Goal: Transaction & Acquisition: Purchase product/service

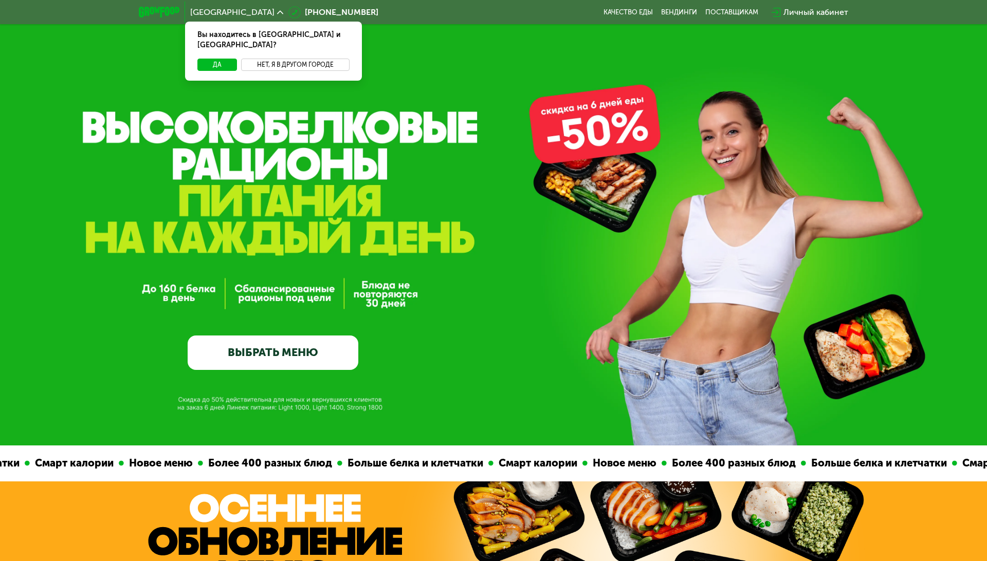
click at [287, 59] on button "Нет, я в другом городе" at bounding box center [295, 65] width 108 height 12
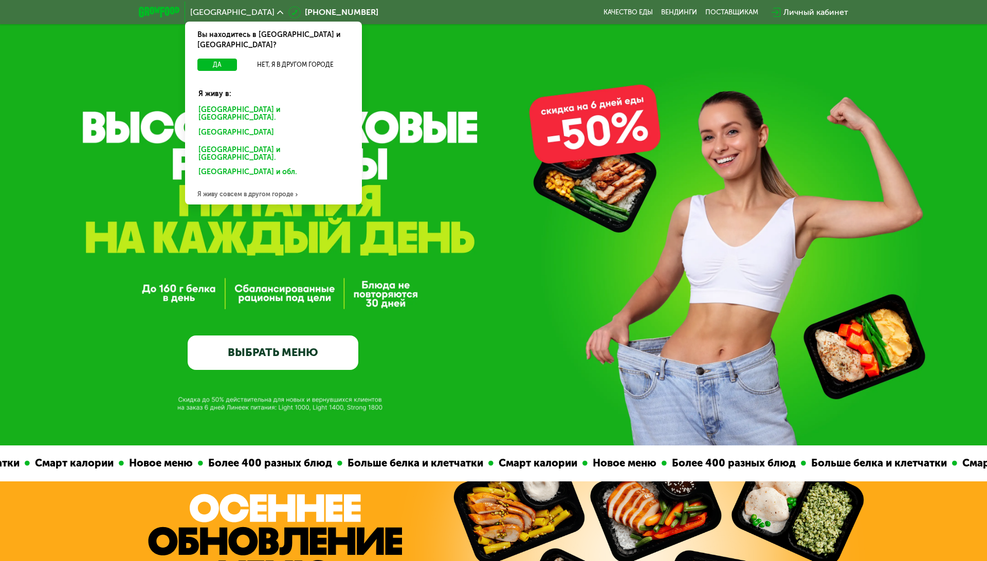
click at [259, 103] on div "Санкт-Петербурге и обл." at bounding box center [273, 114] width 164 height 22
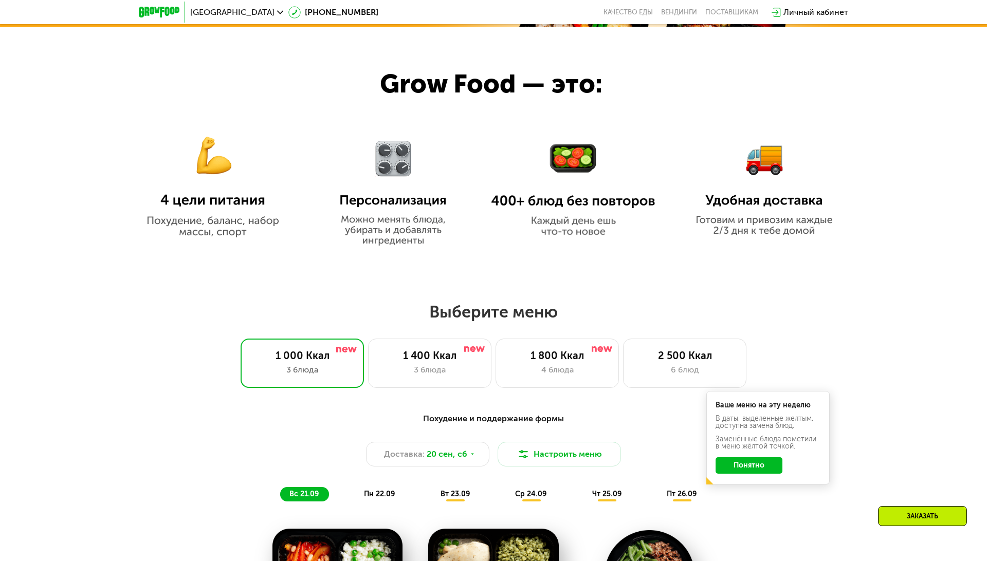
scroll to position [576, 0]
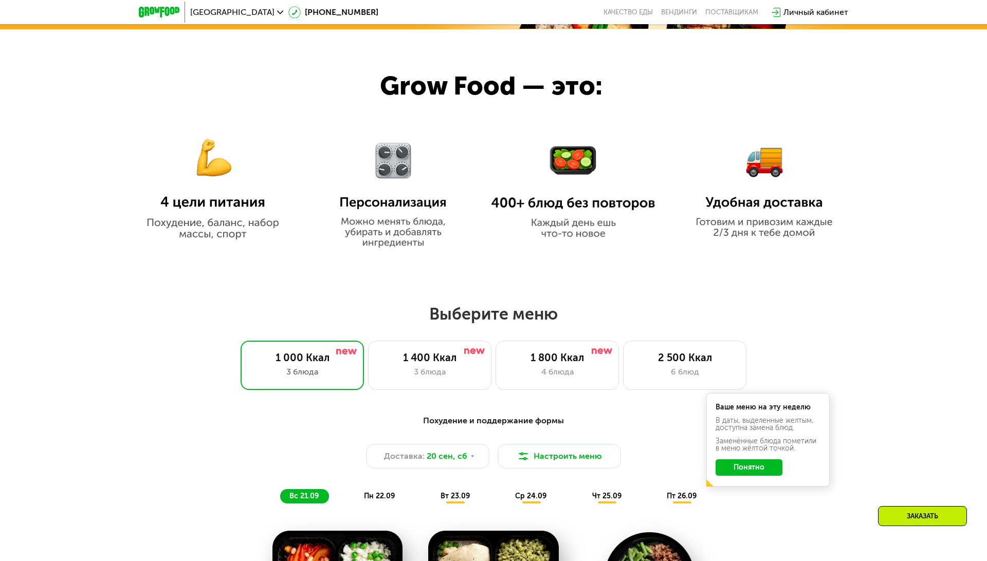
click at [498, 304] on h2 "Выберите меню" at bounding box center [493, 314] width 921 height 21
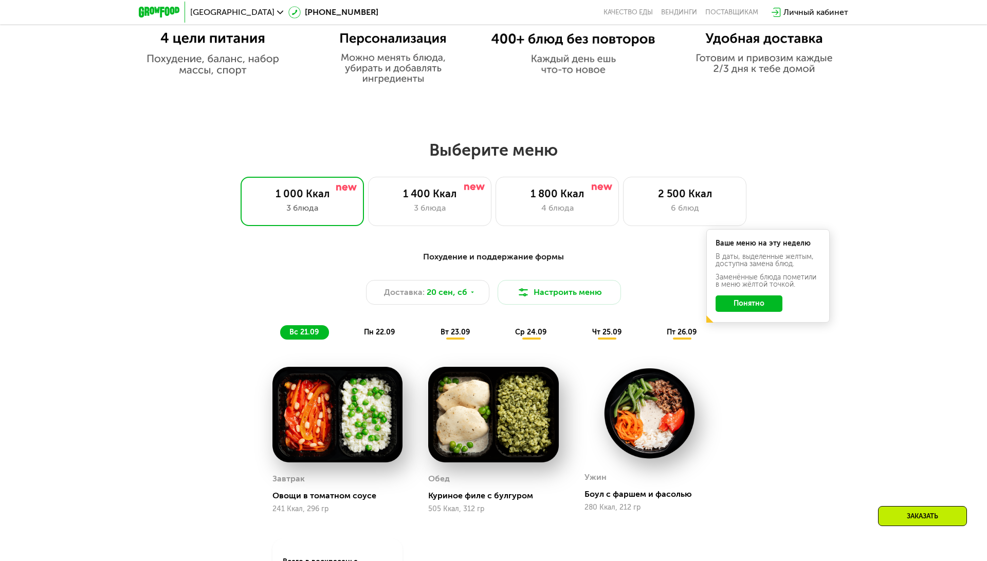
scroll to position [738, 0]
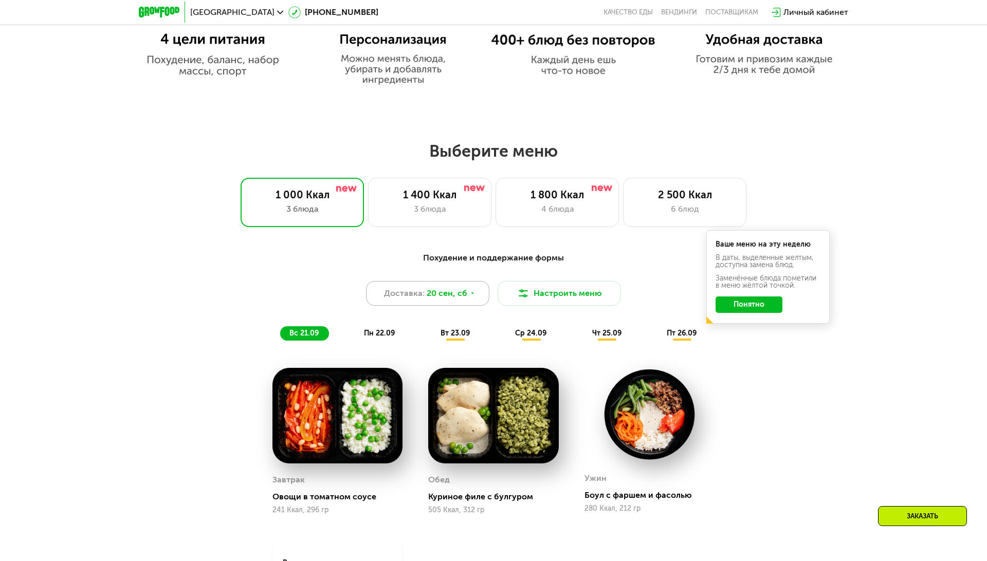
click at [470, 301] on div "Доставка: 20 сен, сб" at bounding box center [427, 293] width 123 height 25
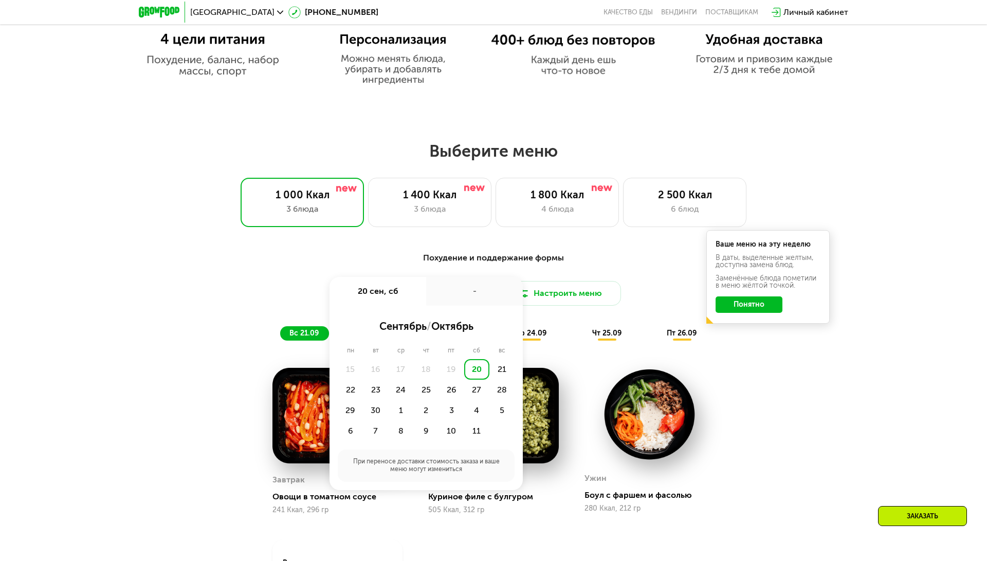
click at [482, 247] on div "Похудение и поддержание формы Доставка: 20 сен, сб 20 сен, сб - сентябрь / октя…" at bounding box center [493, 296] width 621 height 101
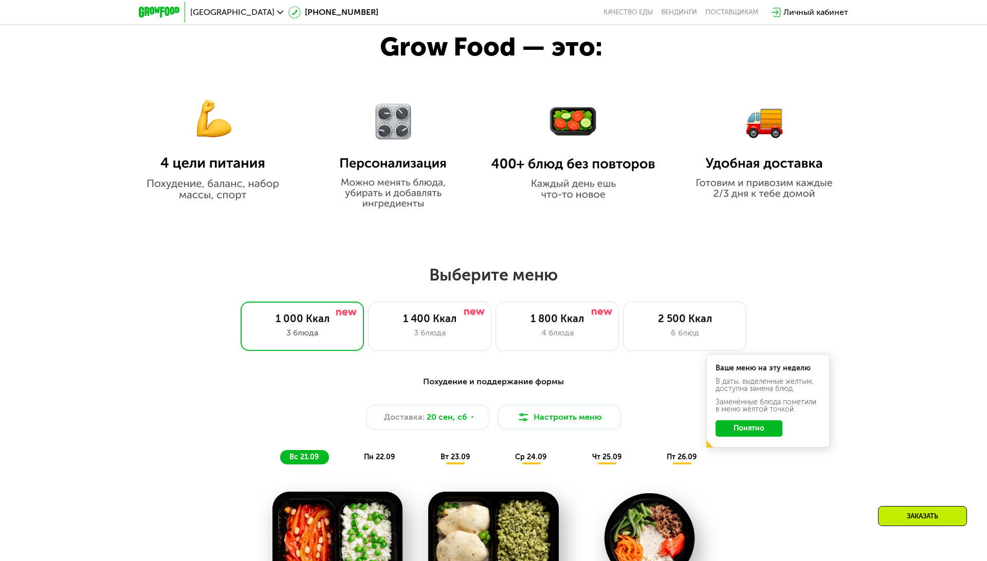
scroll to position [607, 0]
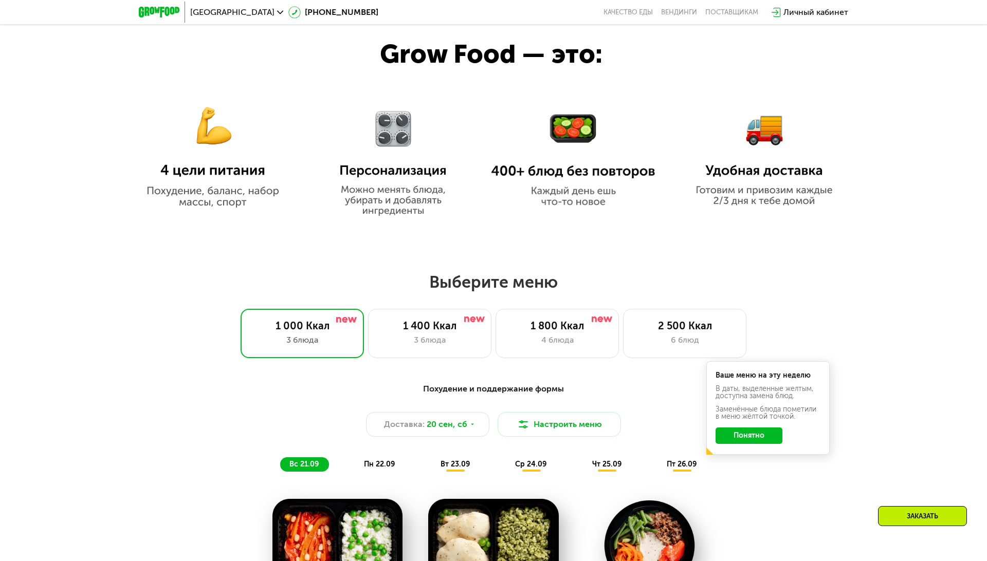
click at [450, 235] on div at bounding box center [493, 116] width 987 height 238
click at [551, 337] on div "4 блюда" at bounding box center [557, 340] width 102 height 12
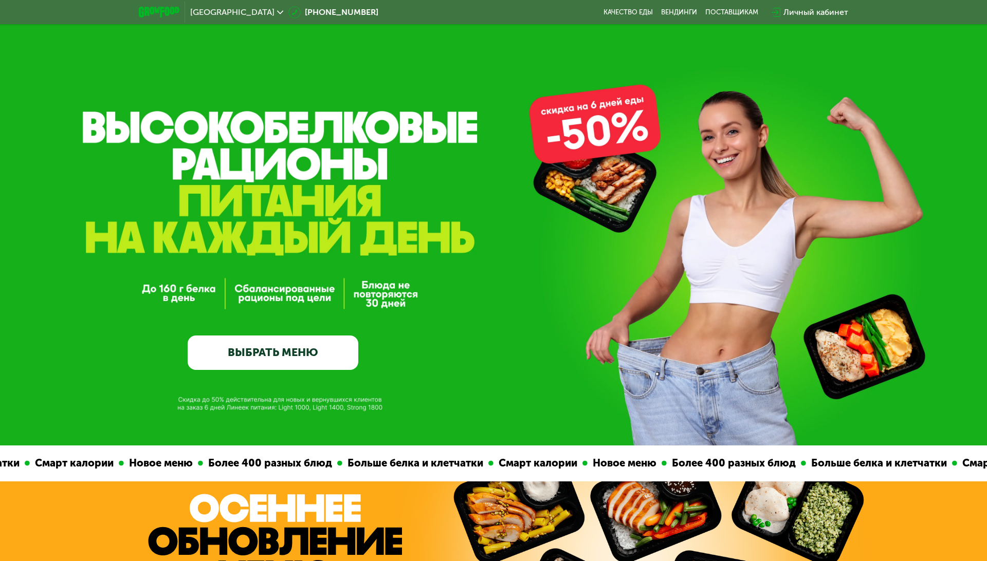
scroll to position [0, 0]
click at [147, 17] on div at bounding box center [159, 12] width 51 height 21
click at [152, 13] on img at bounding box center [159, 12] width 41 height 11
click at [163, 11] on img at bounding box center [159, 12] width 41 height 11
click at [164, 8] on img at bounding box center [159, 12] width 41 height 11
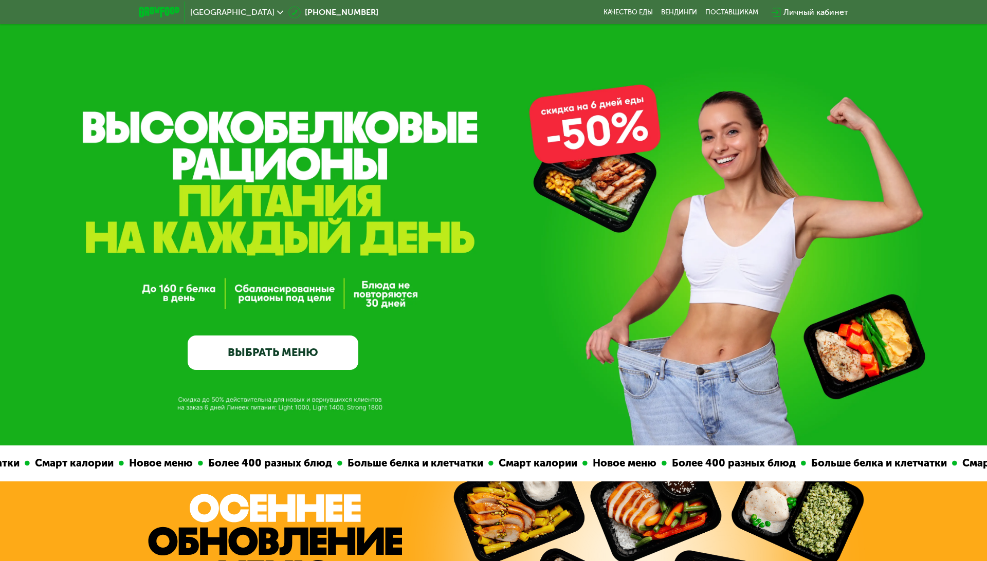
click at [246, 340] on link "ВЫБРАТЬ МЕНЮ" at bounding box center [273, 353] width 171 height 34
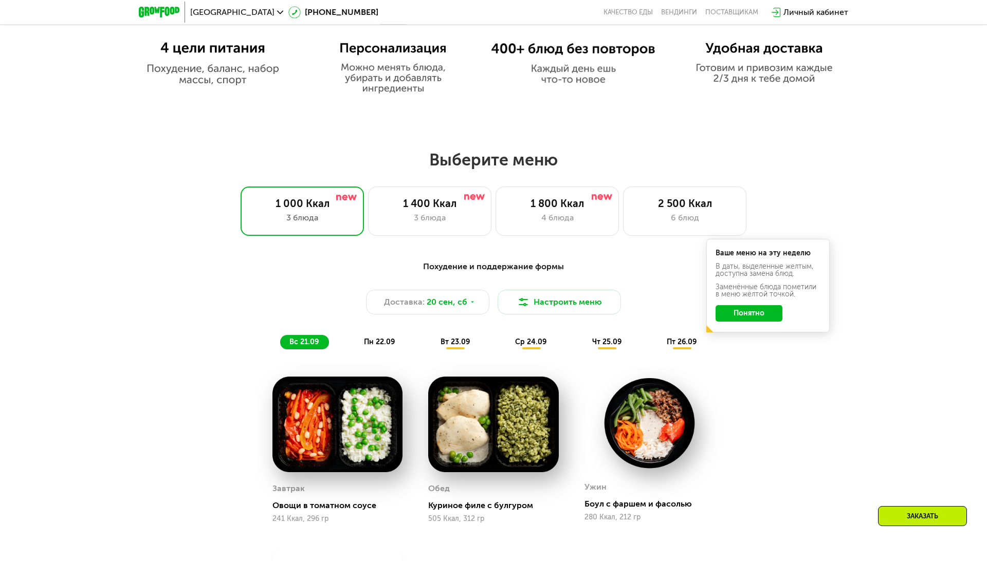
scroll to position [732, 0]
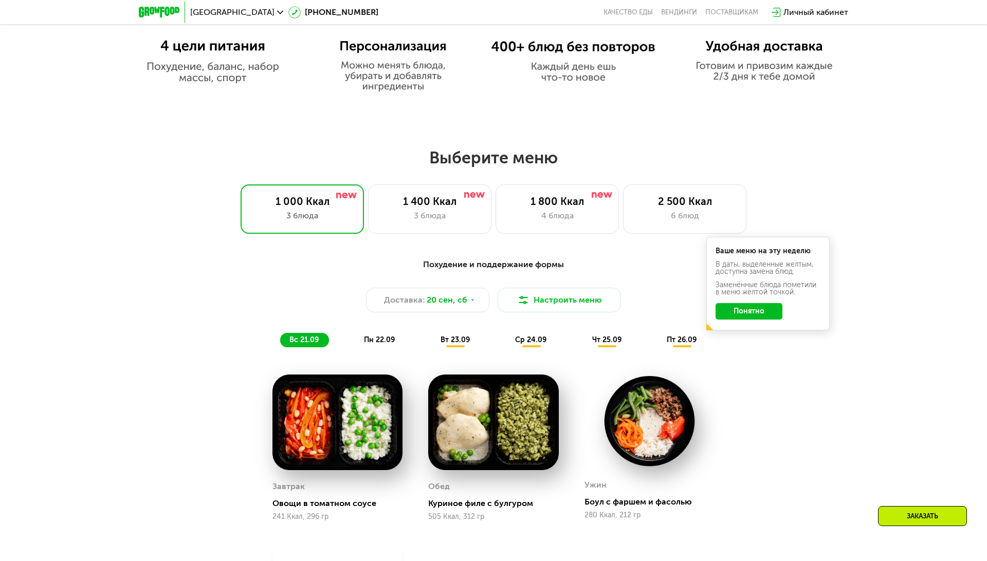
click at [745, 311] on button "Понятно" at bounding box center [748, 311] width 67 height 16
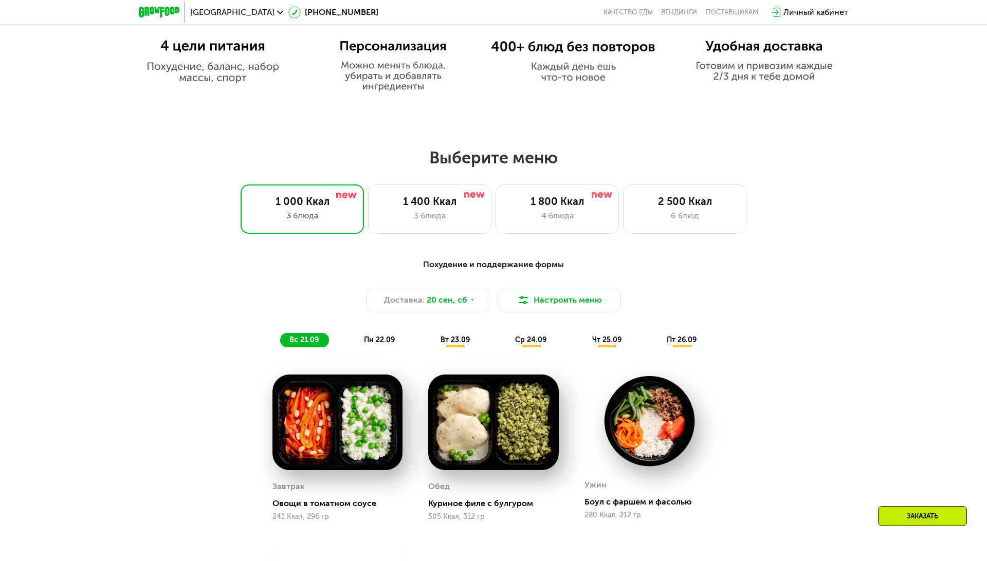
click at [447, 340] on span "вт 23.09" at bounding box center [454, 340] width 29 height 9
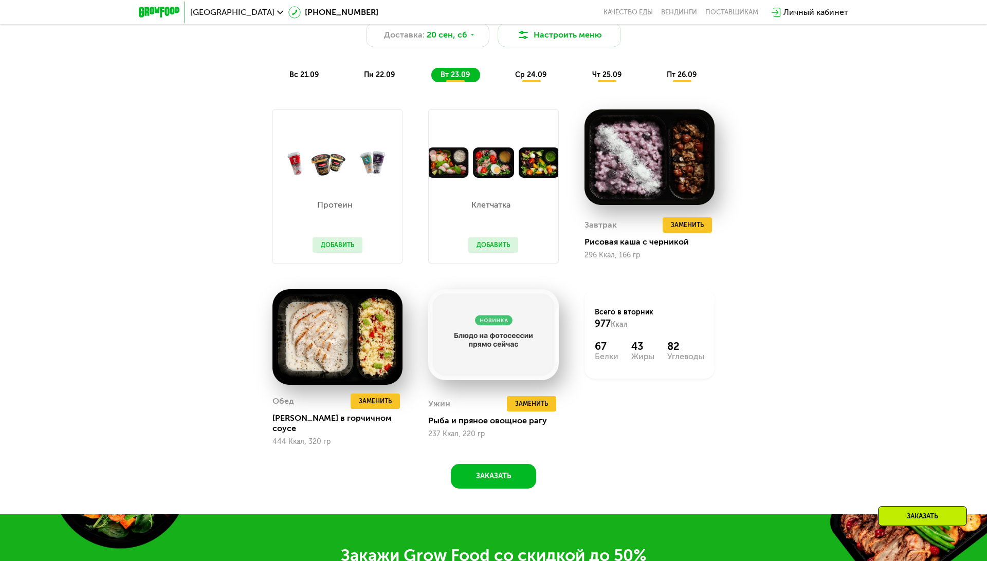
scroll to position [996, 0]
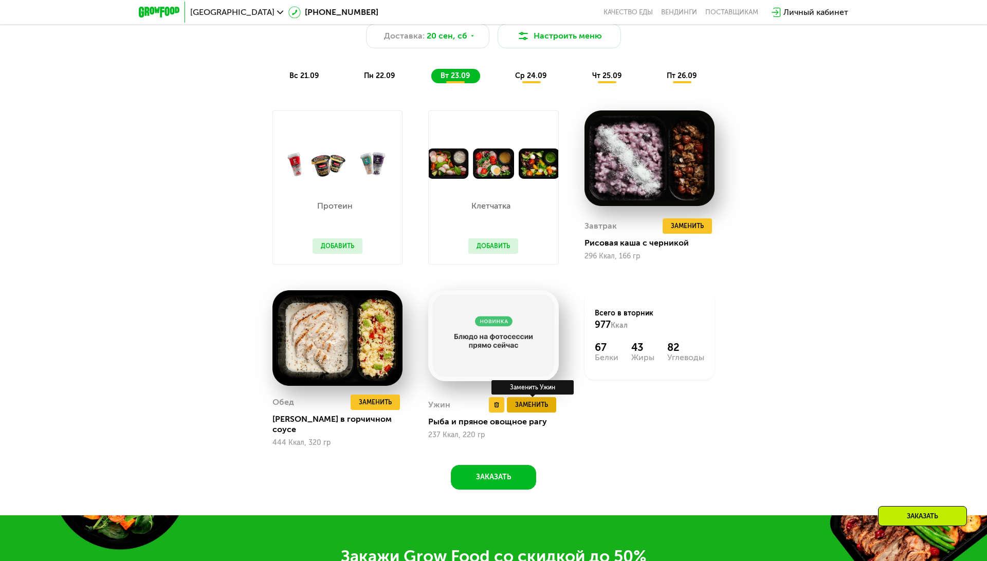
click at [531, 400] on span "Заменить" at bounding box center [531, 405] width 33 height 10
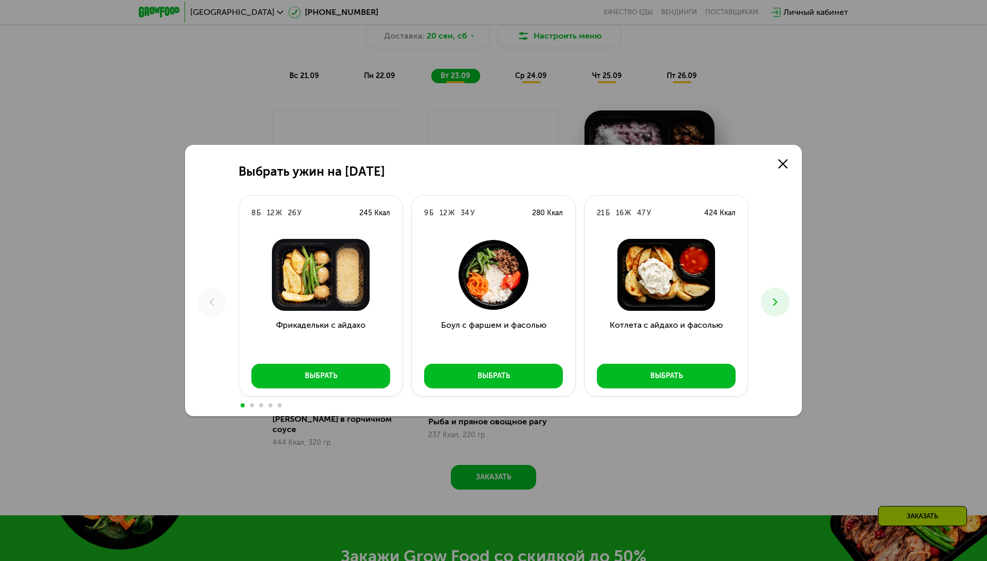
click at [534, 401] on div "9 Б 12 Ж 34 У 280 Ккал Боул с фаршем и фасолью Выбрать" at bounding box center [493, 298] width 164 height 206
click at [777, 160] on link at bounding box center [782, 164] width 21 height 21
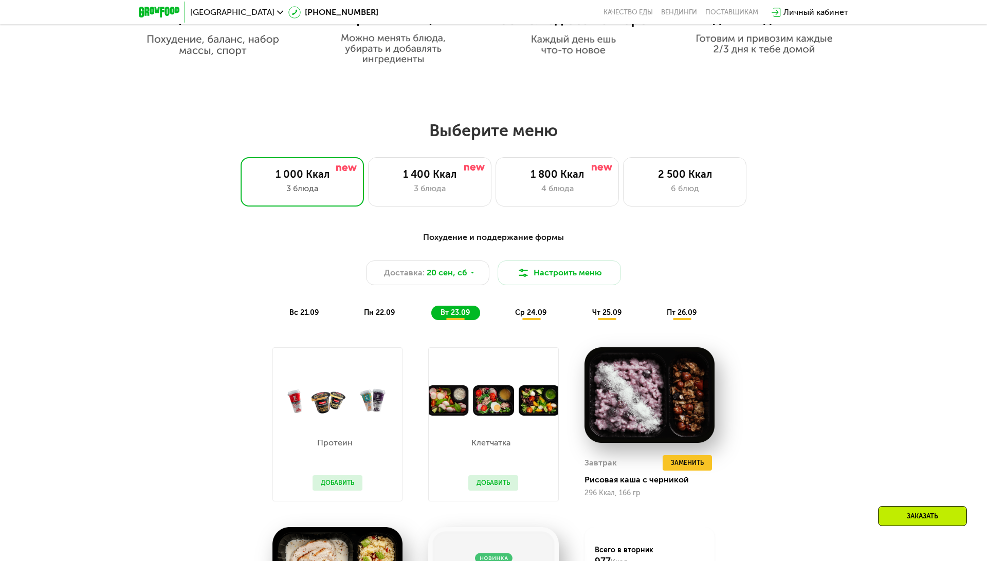
scroll to position [758, 0]
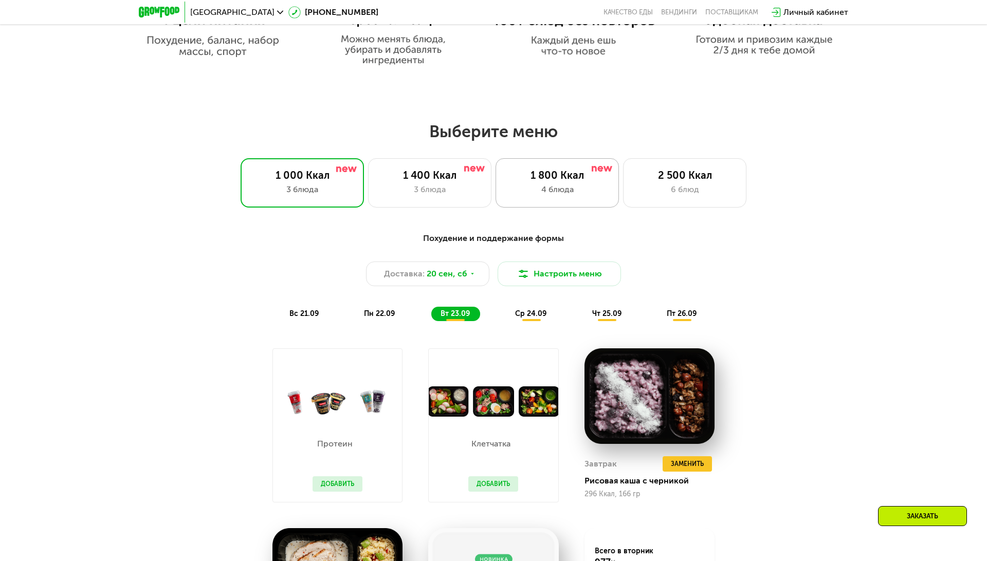
click at [564, 190] on div "4 блюда" at bounding box center [557, 189] width 102 height 12
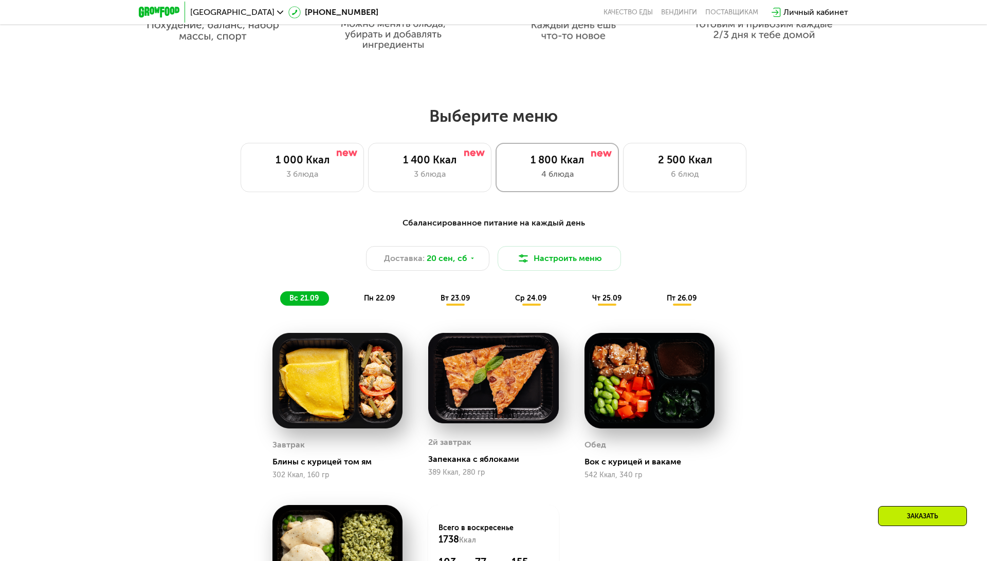
scroll to position [780, 0]
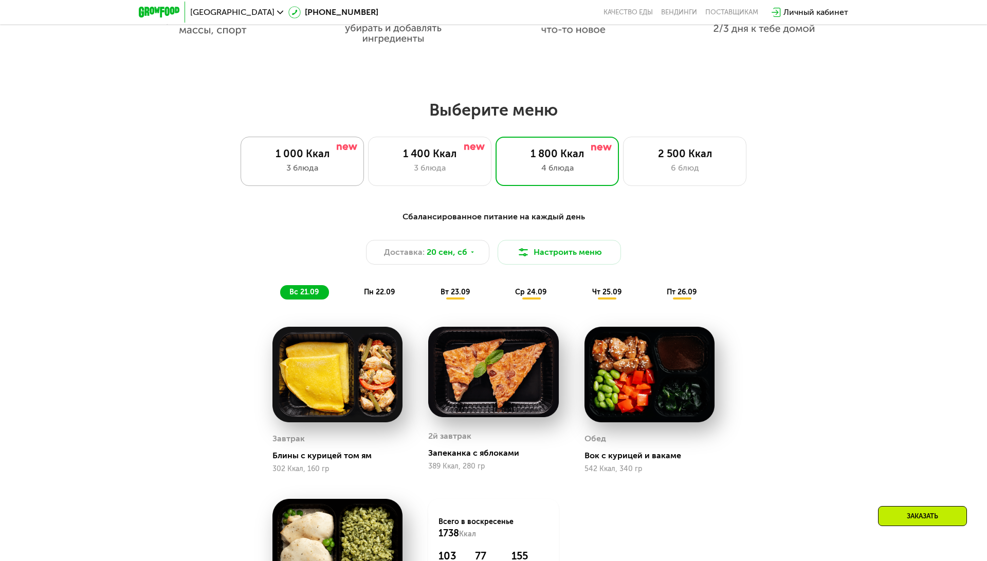
click at [314, 177] on div "1 000 Ккал 3 блюда" at bounding box center [301, 161] width 123 height 49
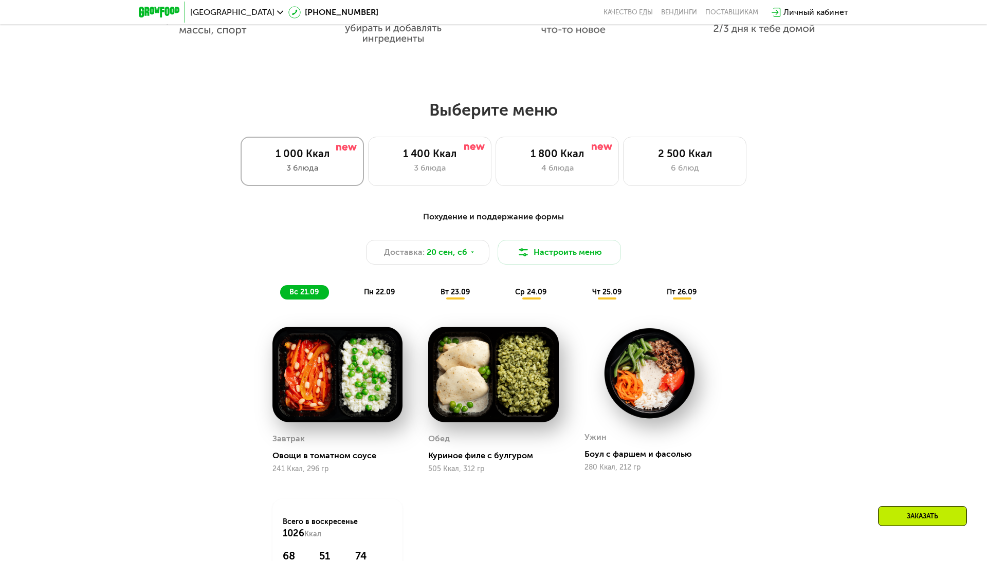
click at [314, 177] on div "1 000 Ккал 3 блюда" at bounding box center [301, 161] width 123 height 49
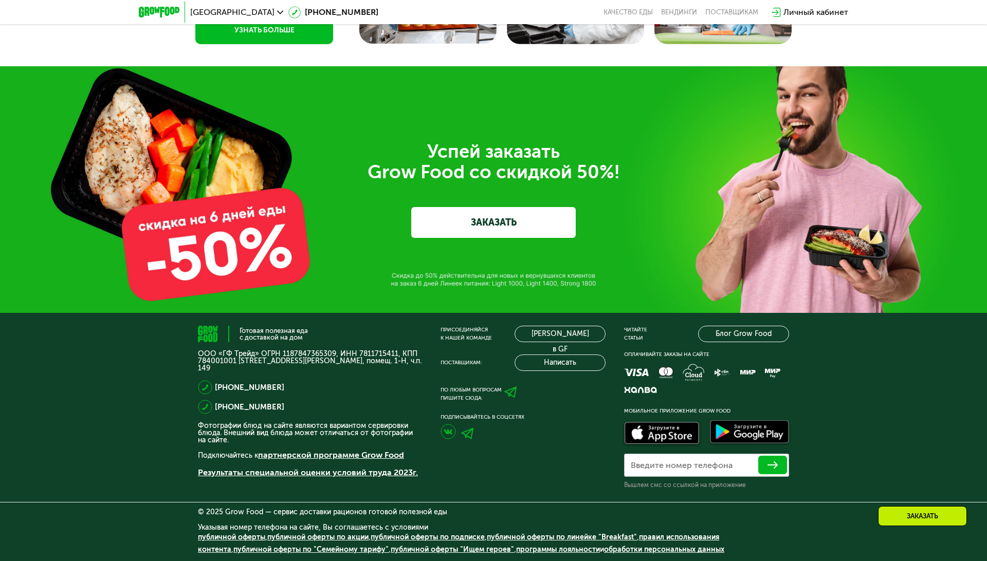
scroll to position [3445, 0]
click at [524, 228] on link "ЗАКАЗАТЬ" at bounding box center [493, 222] width 164 height 31
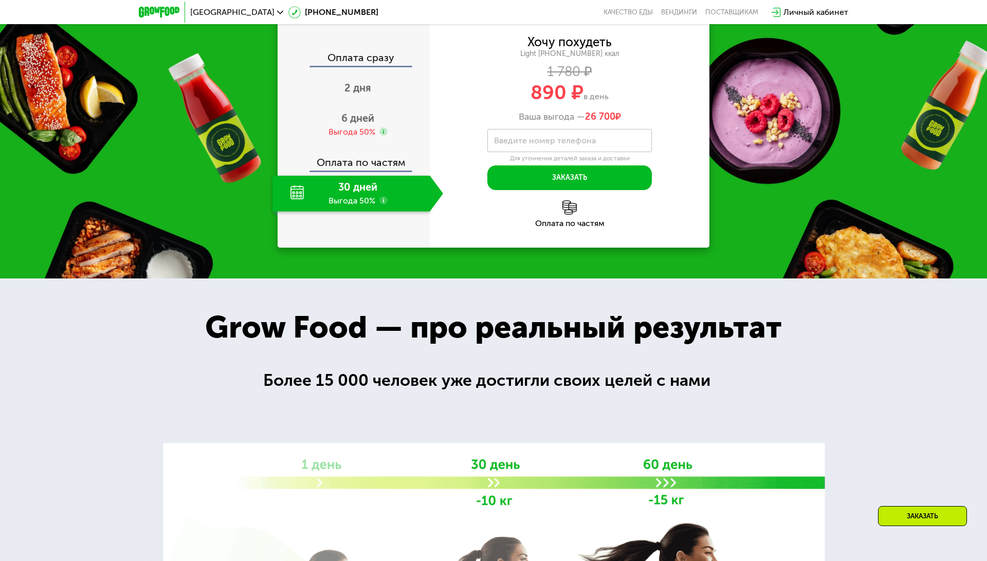
scroll to position [1411, 0]
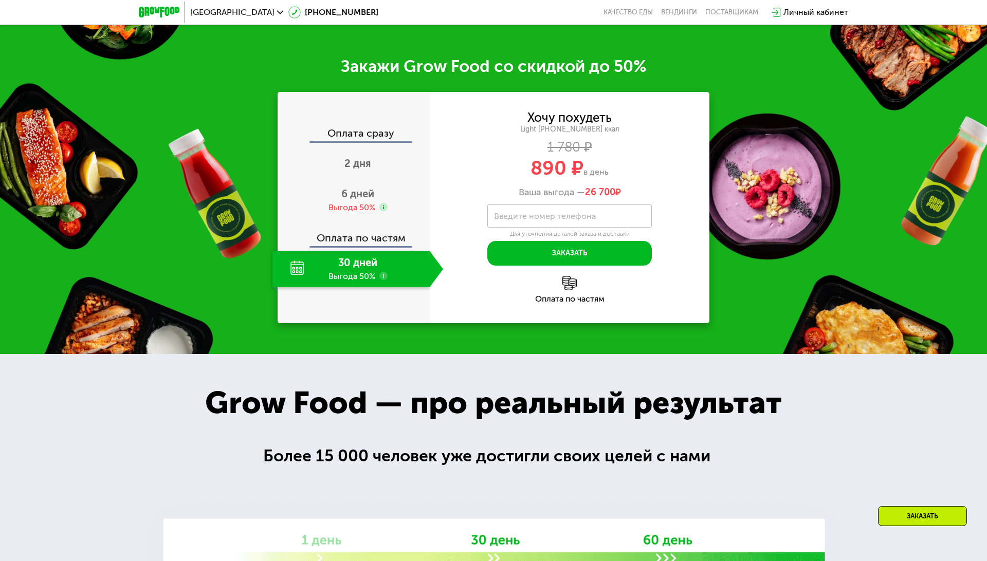
click at [524, 216] on label "Введите номер телефона" at bounding box center [545, 216] width 102 height 6
click at [524, 216] on input "Введите номер телефона" at bounding box center [569, 216] width 164 height 23
type input "**********"
click at [522, 246] on button "Заказать" at bounding box center [569, 253] width 164 height 25
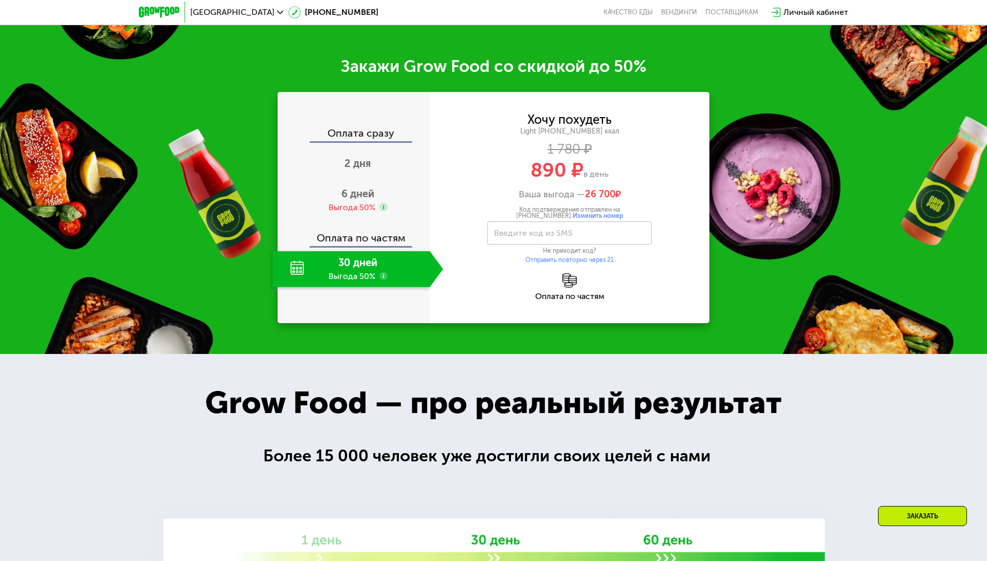
click at [459, 180] on div "Хочу похудеть Light 1000 ~1000 ккал 1 780 ₽ 890 ₽ в день Ваша выгода — 26 700 ₽" at bounding box center [570, 157] width 280 height 86
click at [535, 230] on label "Введите код из SMS" at bounding box center [533, 233] width 79 height 6
click at [535, 230] on input "Введите код из SMS" at bounding box center [569, 232] width 164 height 23
type input "****"
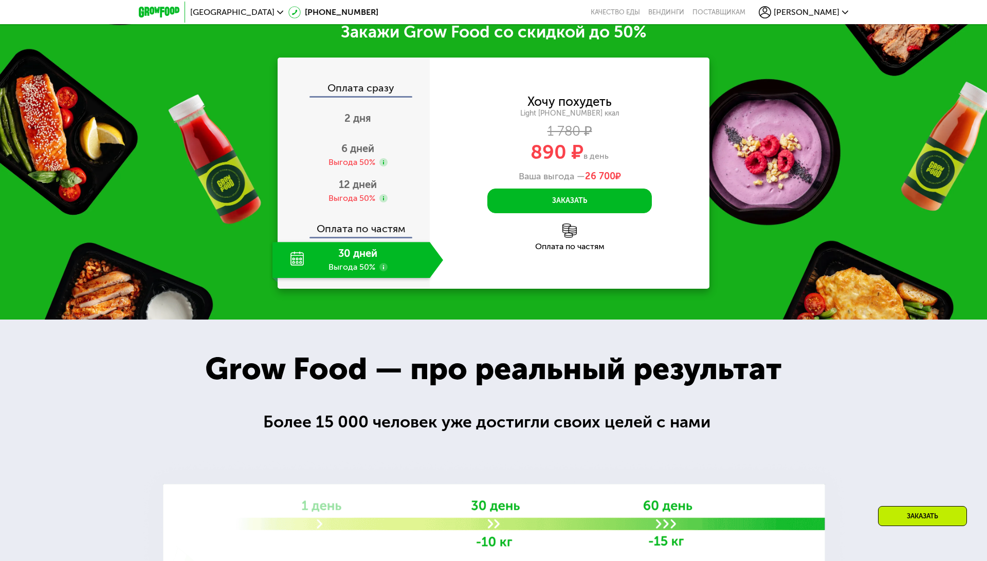
click at [819, 9] on span "[PERSON_NAME]" at bounding box center [806, 12] width 66 height 8
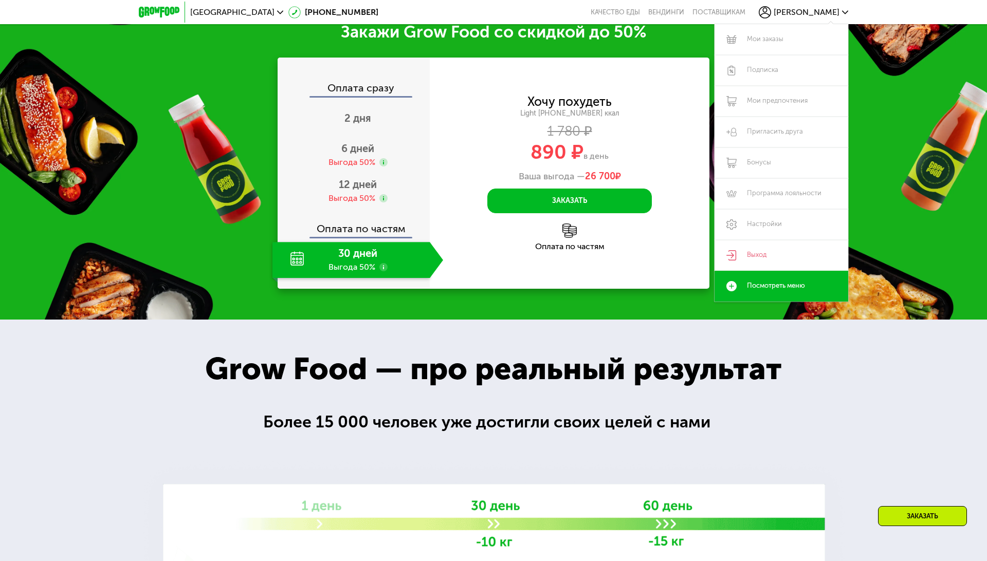
click at [819, 9] on span "[PERSON_NAME]" at bounding box center [806, 12] width 66 height 8
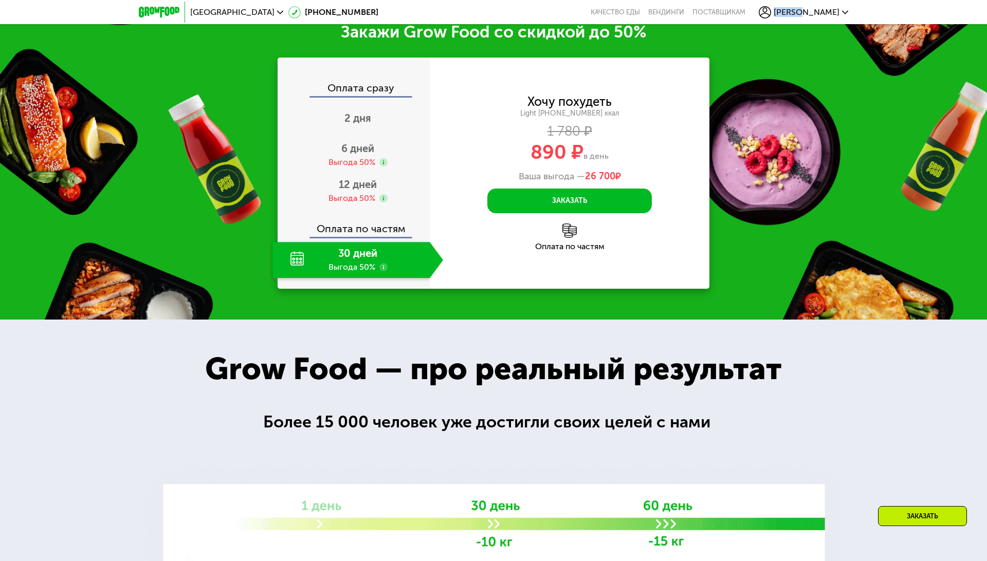
click at [819, 9] on span "[PERSON_NAME]" at bounding box center [806, 12] width 66 height 8
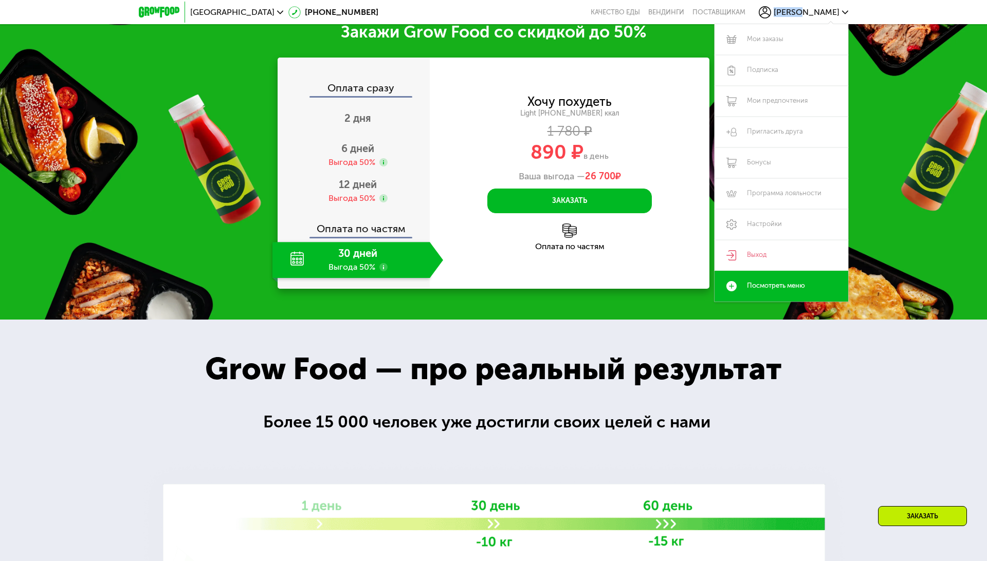
click at [817, 12] on span "[PERSON_NAME]" at bounding box center [806, 12] width 66 height 8
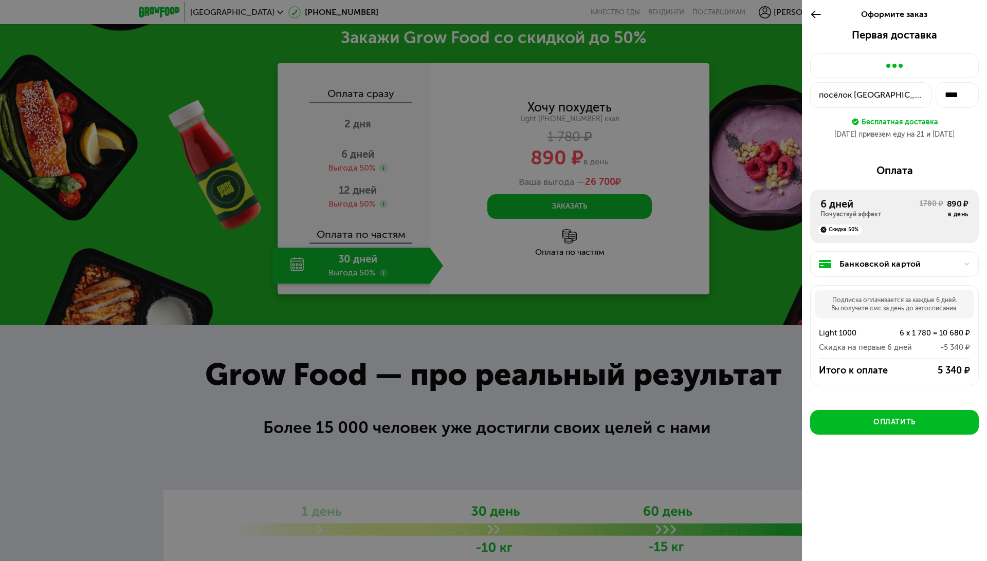
scroll to position [1405, 0]
click at [864, 89] on div "посёлок [GEOGRAPHIC_DATA], [STREET_ADDRESS][PERSON_NAME]" at bounding box center [871, 95] width 104 height 12
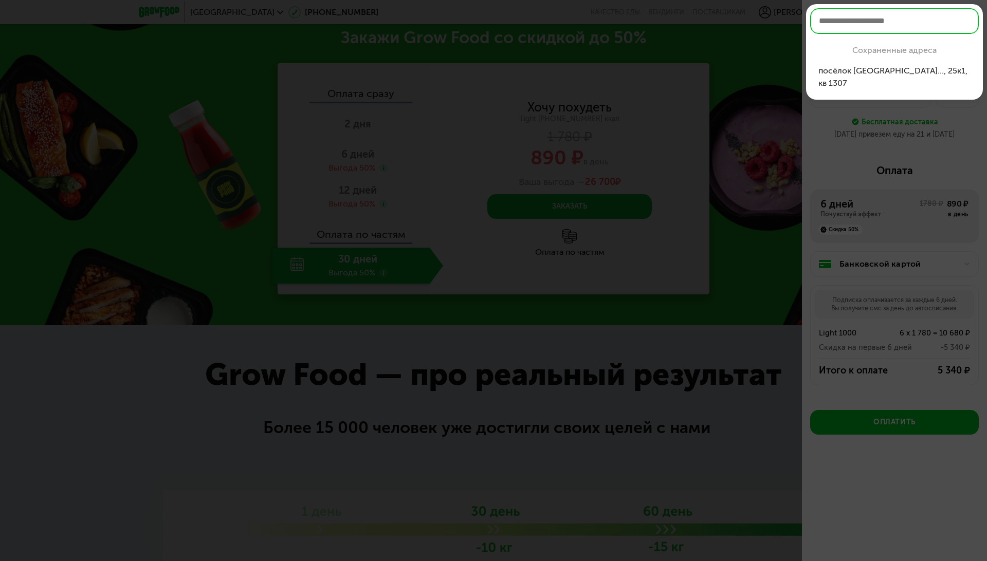
click at [845, 123] on div at bounding box center [493, 280] width 987 height 561
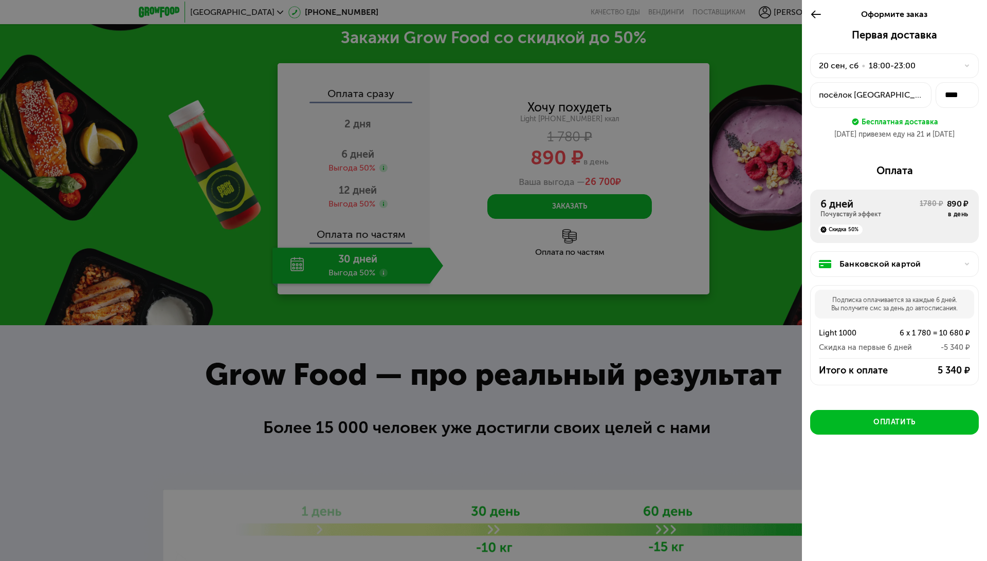
click at [840, 67] on div "20 сен, сб" at bounding box center [839, 66] width 40 height 12
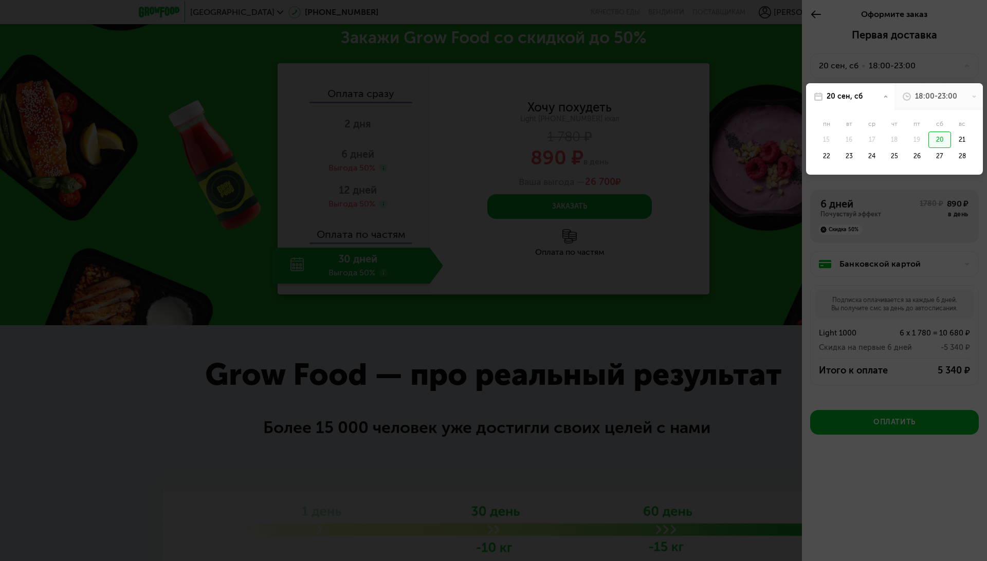
click at [849, 47] on div at bounding box center [493, 280] width 987 height 561
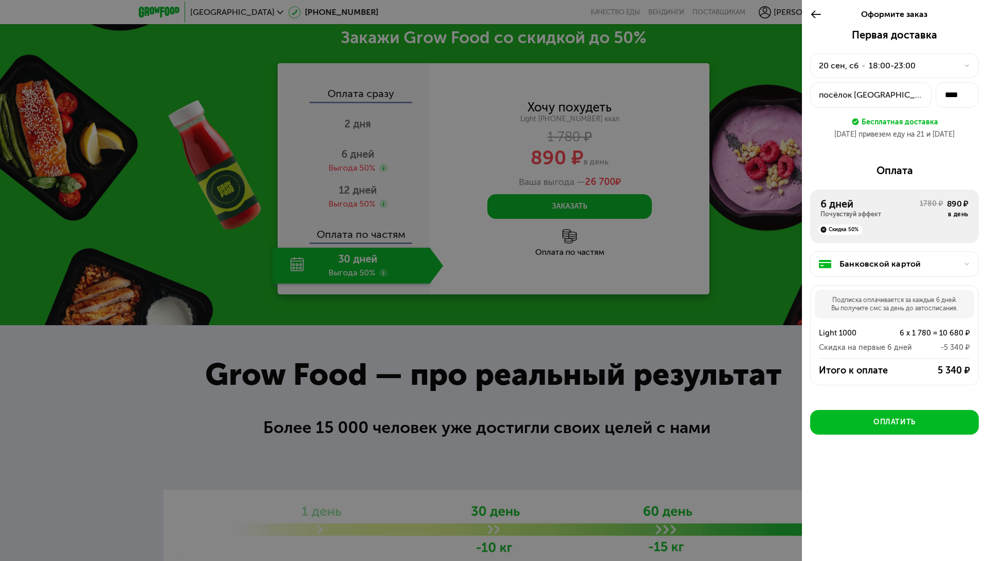
click at [743, 222] on div at bounding box center [493, 280] width 987 height 561
click at [813, 11] on icon at bounding box center [816, 14] width 12 height 12
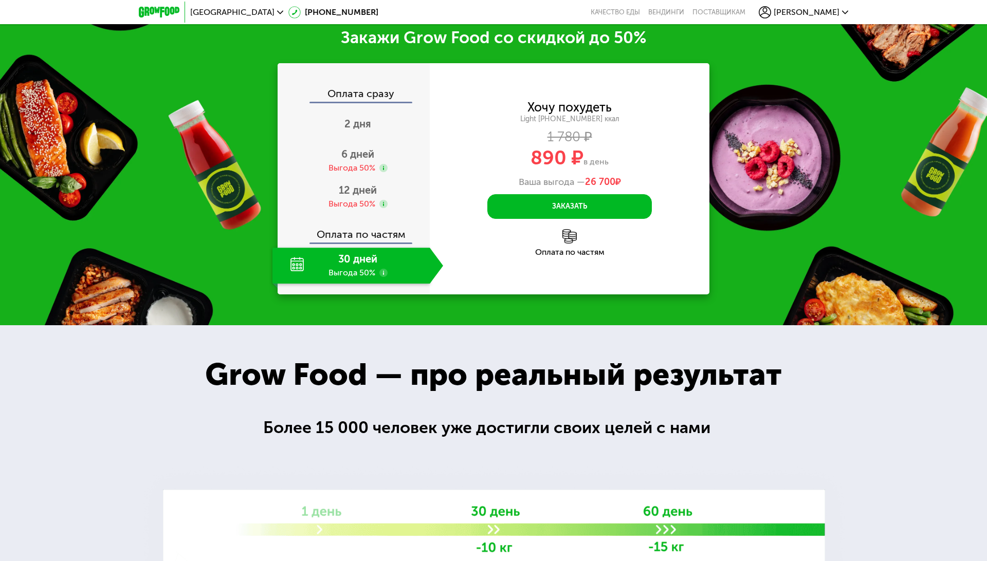
click at [813, 11] on span "[PERSON_NAME]" at bounding box center [806, 12] width 66 height 8
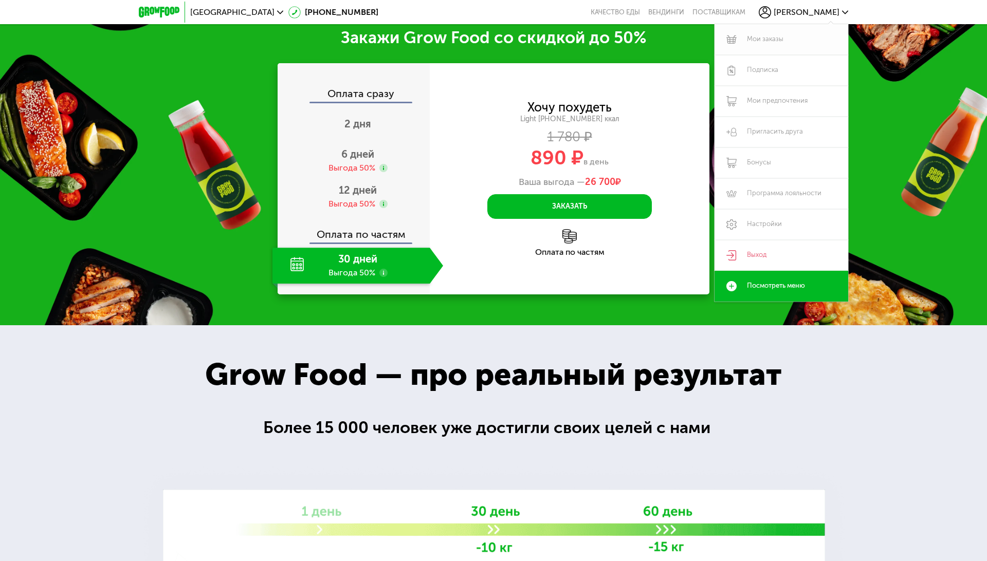
click at [757, 39] on link "Мои заказы" at bounding box center [781, 39] width 134 height 31
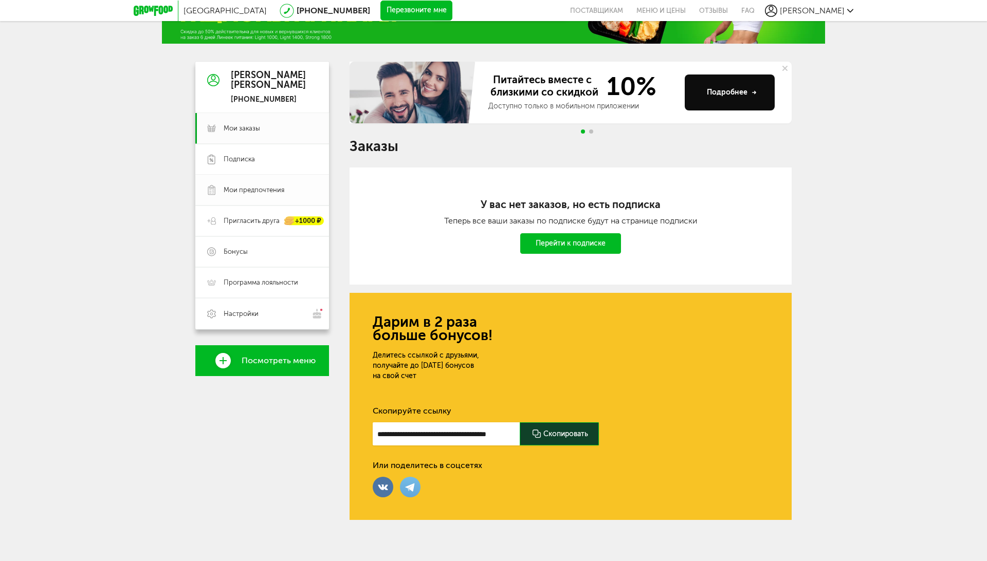
scroll to position [60, 0]
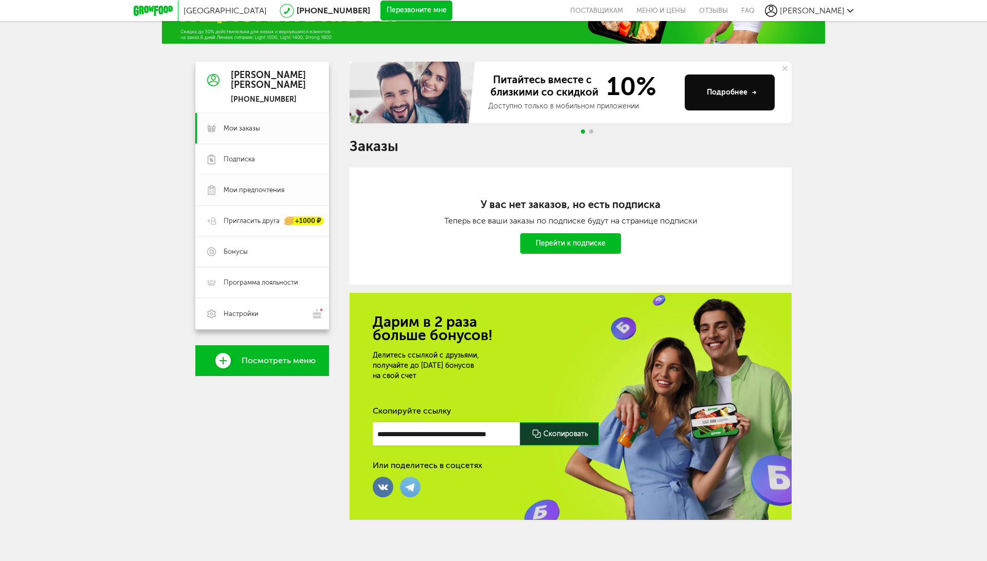
click at [235, 195] on link "Мои предпочтения" at bounding box center [262, 190] width 134 height 31
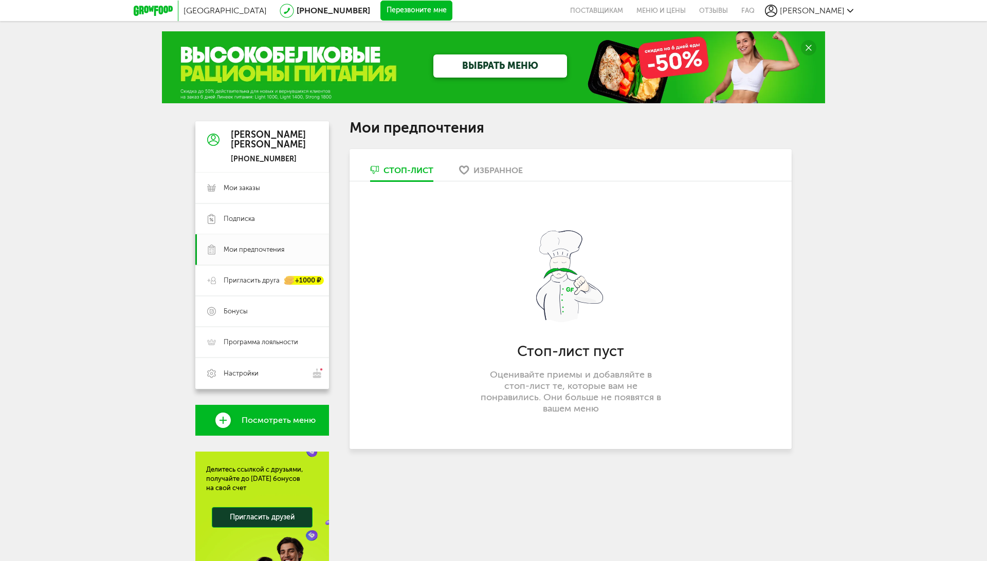
scroll to position [60, 0]
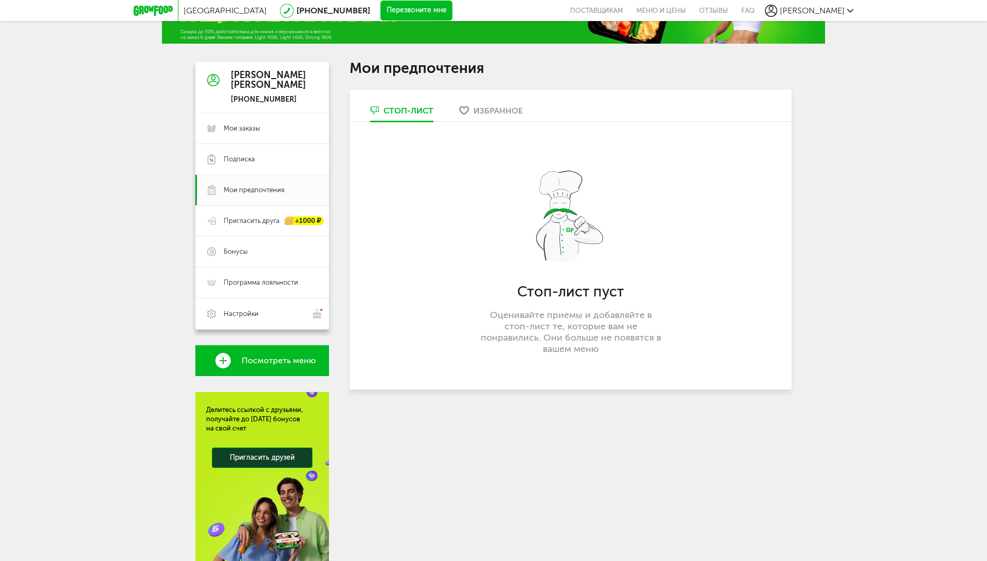
click at [152, 11] on icon at bounding box center [153, 11] width 39 height 10
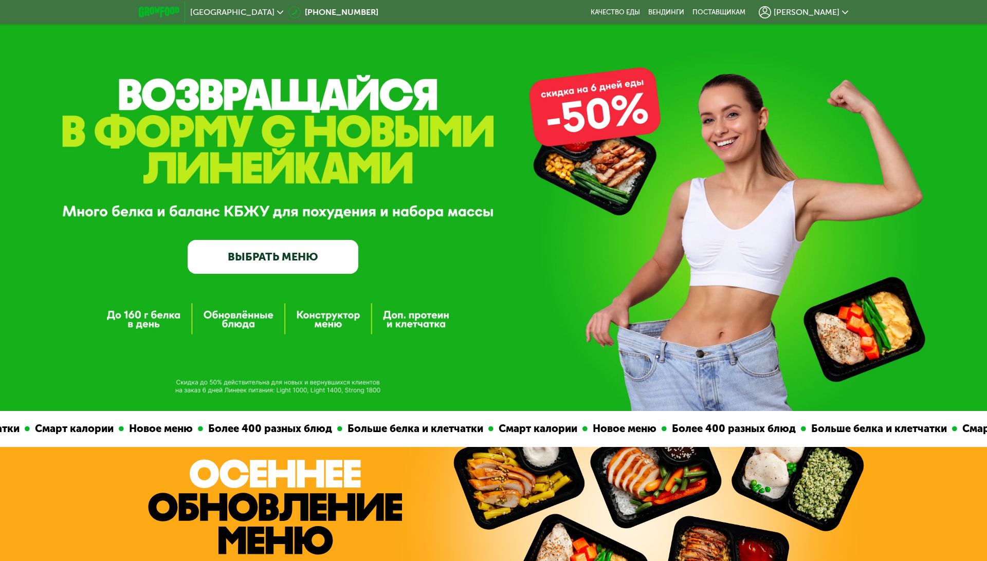
click at [275, 251] on link "ВЫБРАТЬ МЕНЮ" at bounding box center [273, 257] width 171 height 34
click at [273, 262] on link "ВЫБРАТЬ МЕНЮ" at bounding box center [273, 257] width 171 height 34
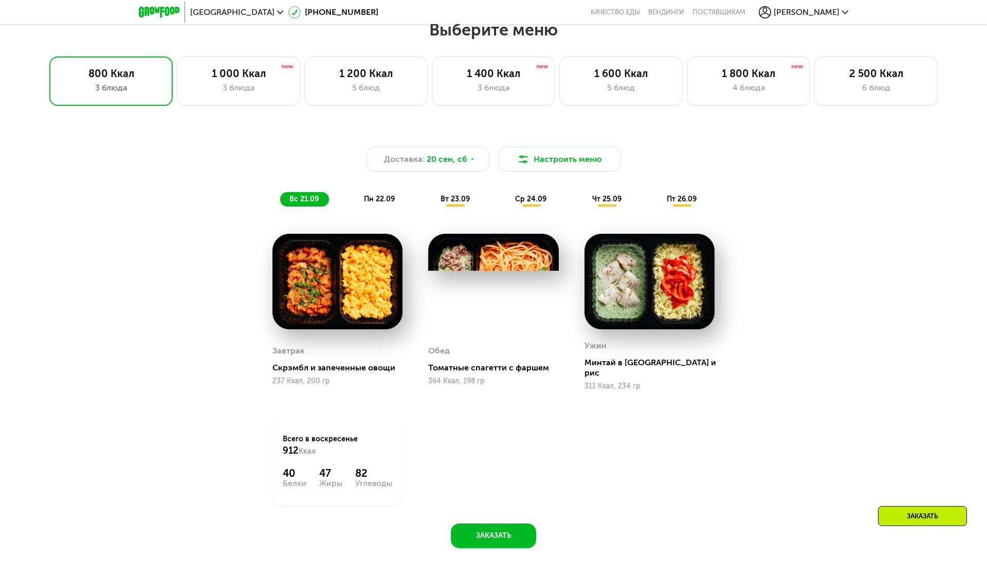
scroll to position [826, 0]
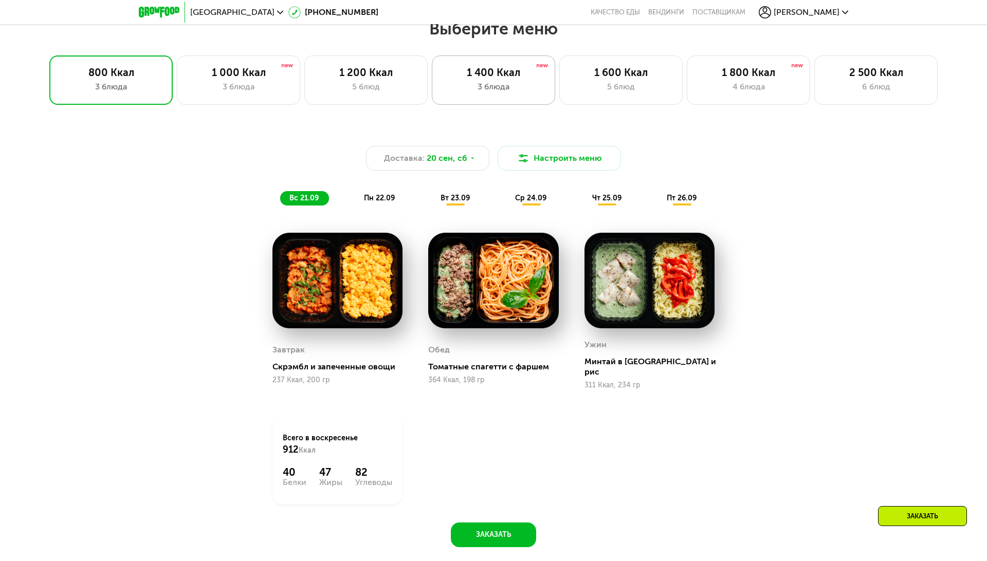
click at [511, 81] on div "3 блюда" at bounding box center [493, 87] width 102 height 12
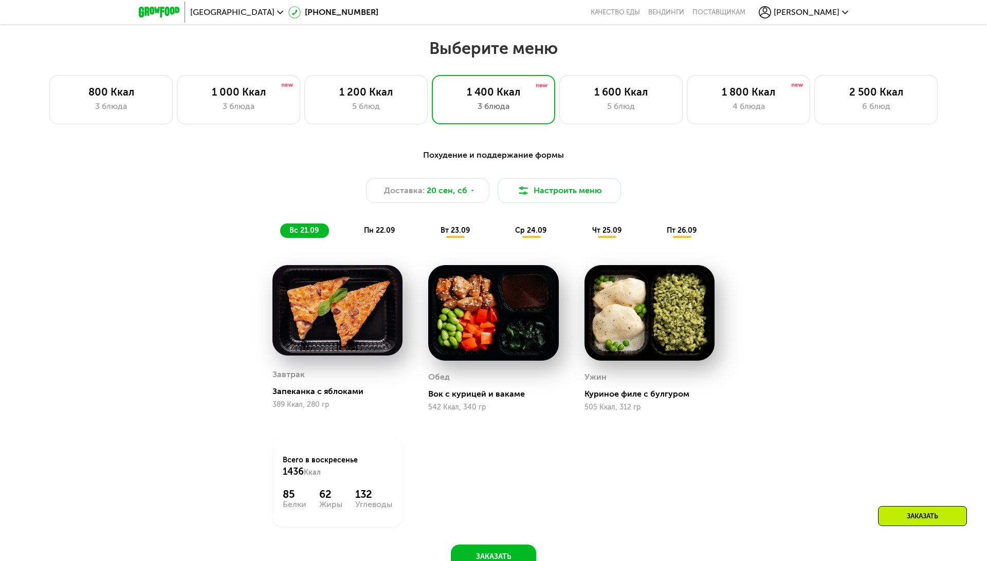
scroll to position [812, 0]
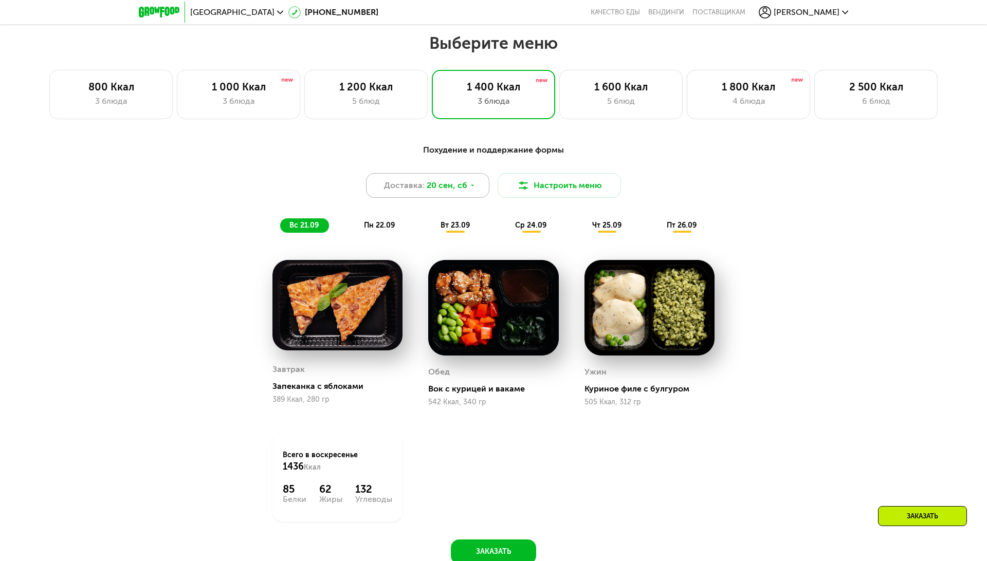
click at [459, 188] on span "20 сен, сб" at bounding box center [446, 185] width 41 height 12
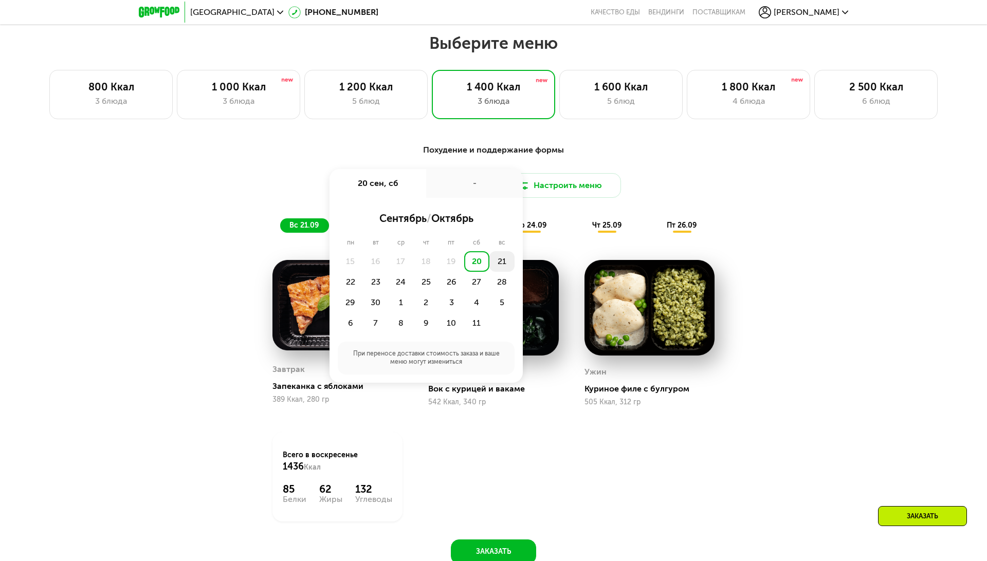
click at [508, 264] on div "21" at bounding box center [501, 261] width 25 height 21
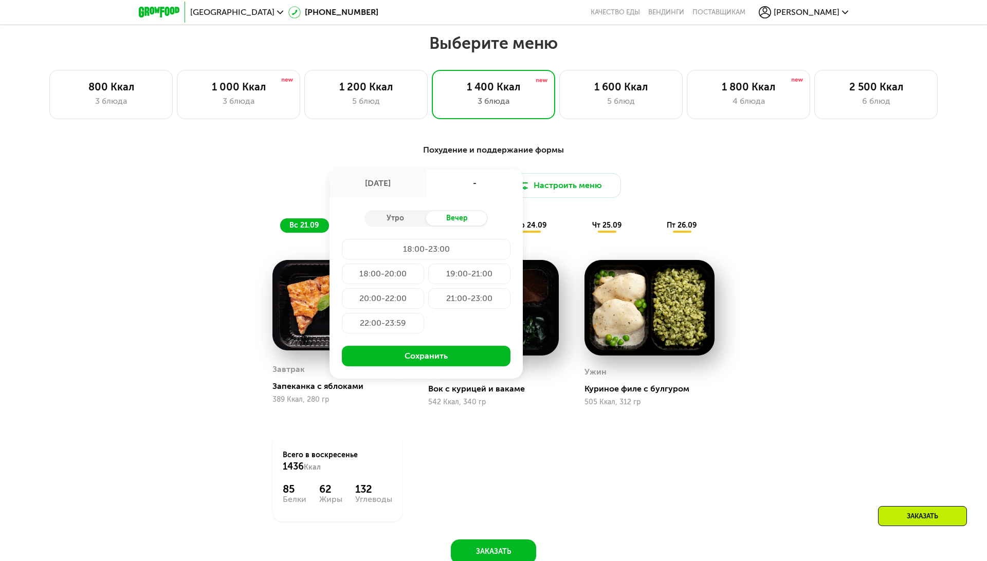
click at [386, 251] on div "18:00-23:00" at bounding box center [426, 249] width 169 height 21
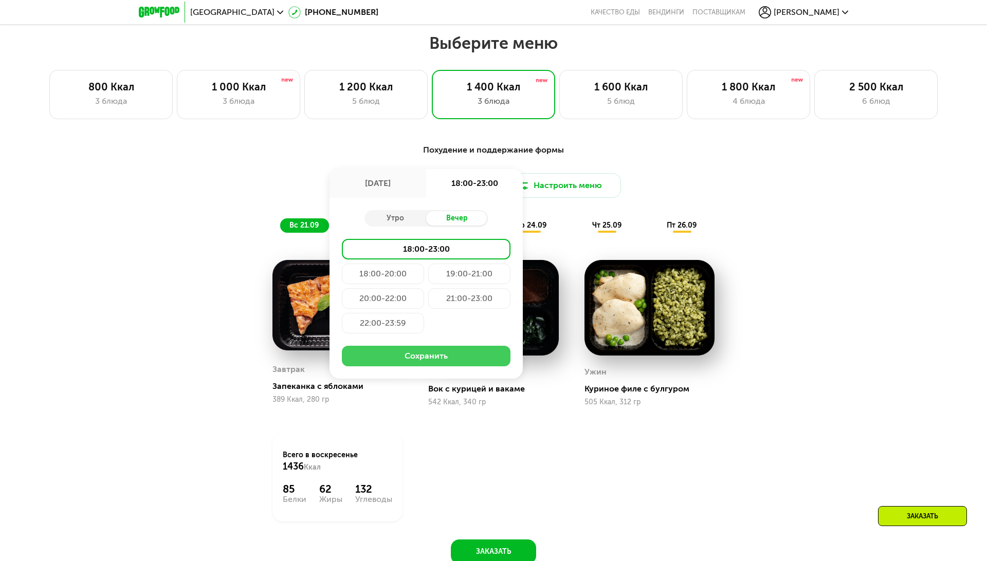
click at [398, 352] on button "Сохранить" at bounding box center [426, 356] width 169 height 21
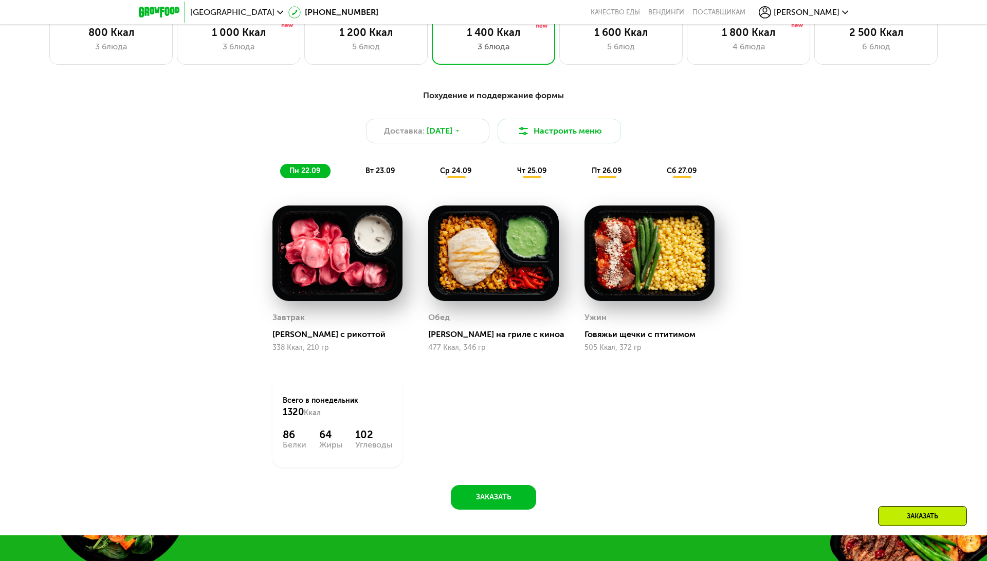
scroll to position [867, 0]
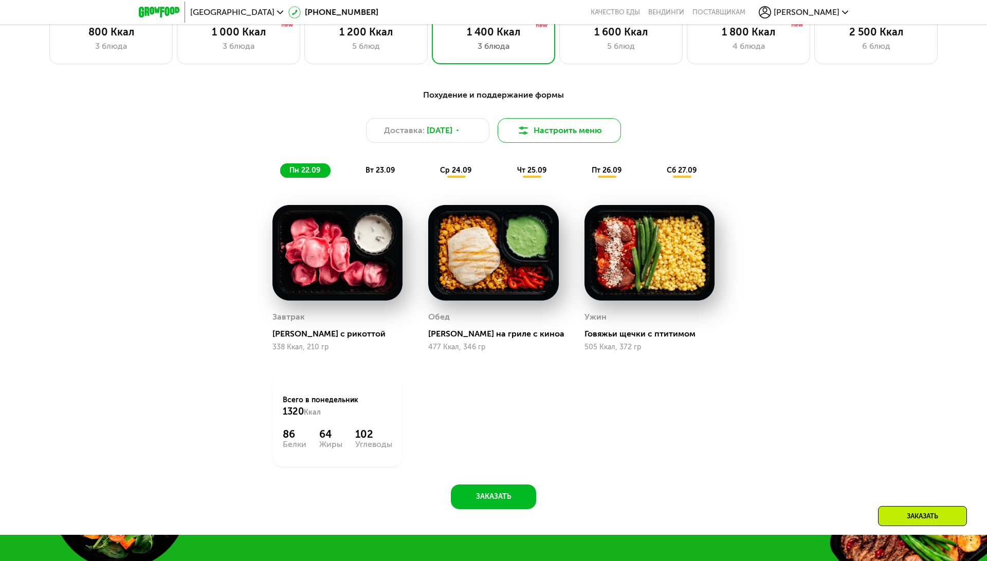
click at [529, 138] on button "Настроить меню" at bounding box center [558, 130] width 123 height 25
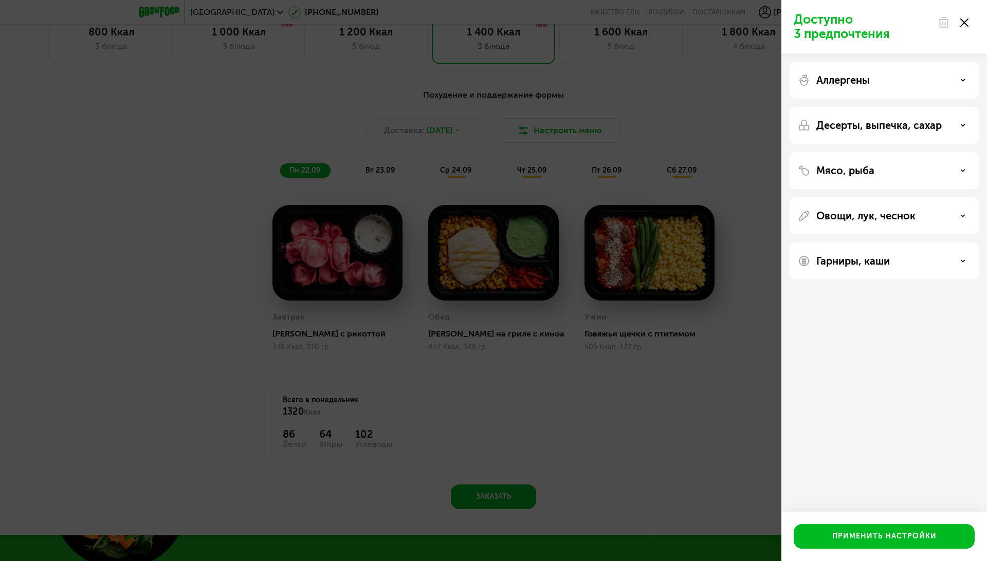
click at [852, 76] on p "Аллергены" at bounding box center [842, 80] width 53 height 12
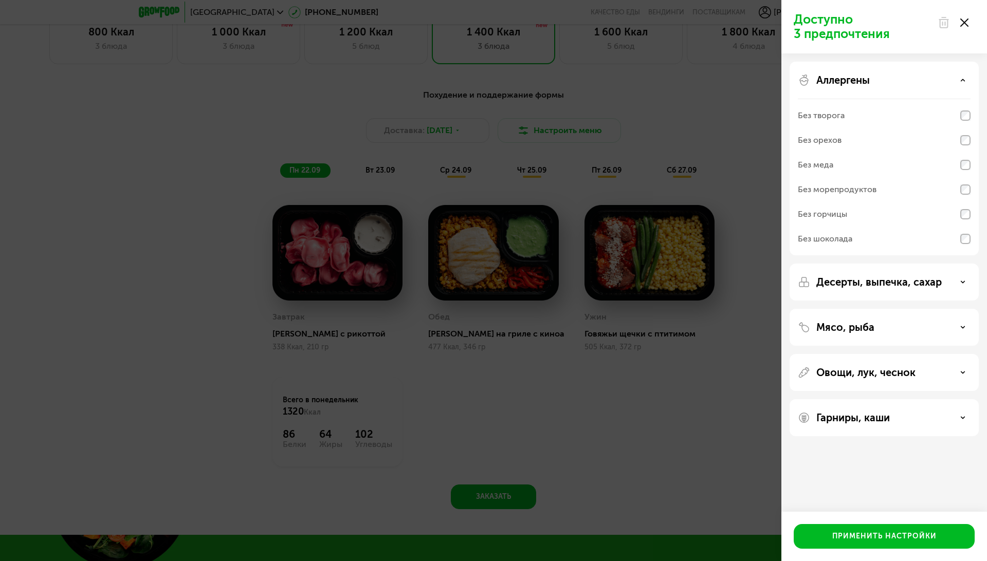
click at [821, 189] on div "Без морепродуктов" at bounding box center [837, 189] width 79 height 12
click at [829, 281] on p "Десерты, выпечка, сахар" at bounding box center [878, 282] width 125 height 12
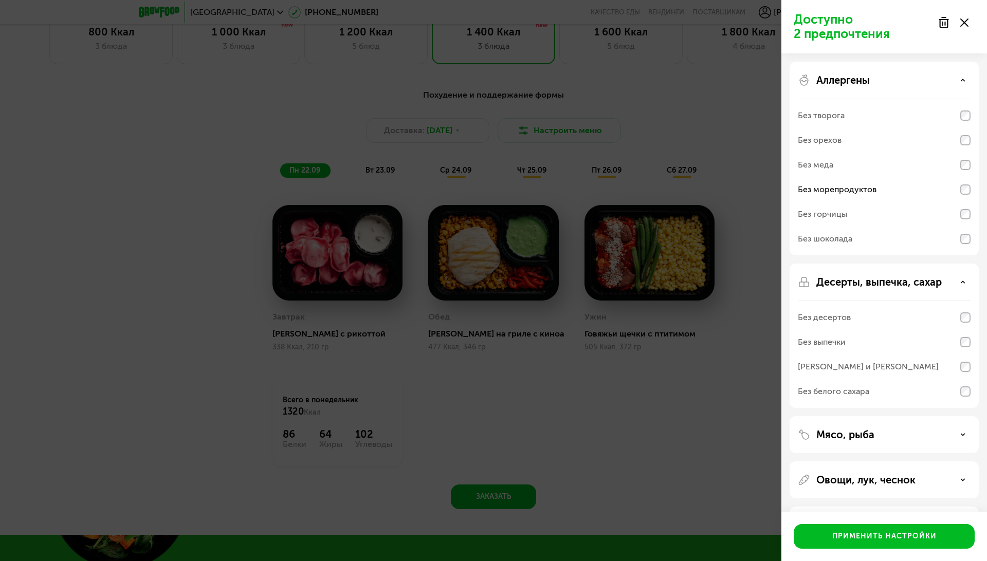
click at [840, 288] on p "Десерты, выпечка, сахар" at bounding box center [878, 282] width 125 height 12
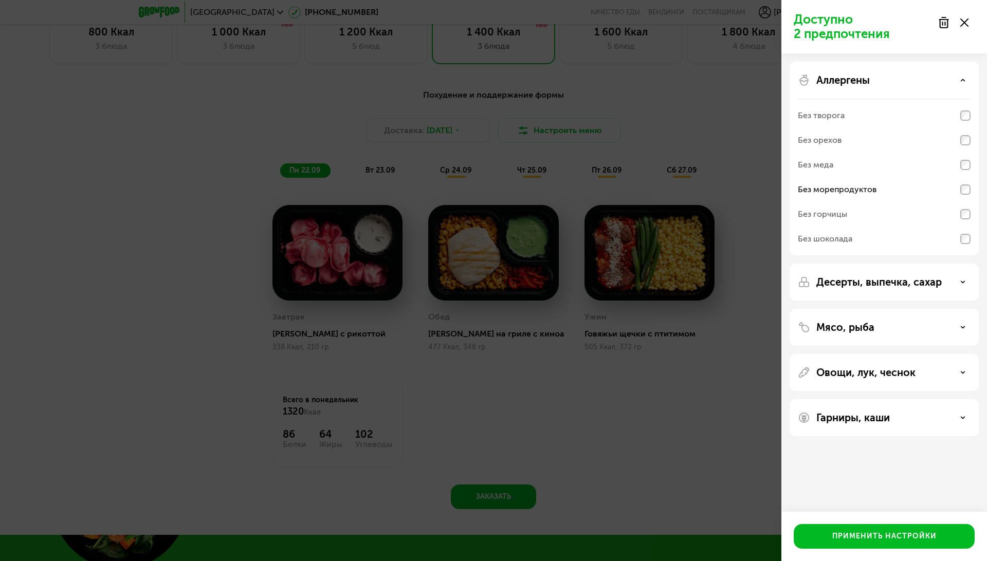
click at [837, 321] on div "Мясо, рыба" at bounding box center [883, 327] width 189 height 37
click at [837, 325] on p "Мясо, рыба" at bounding box center [845, 327] width 58 height 12
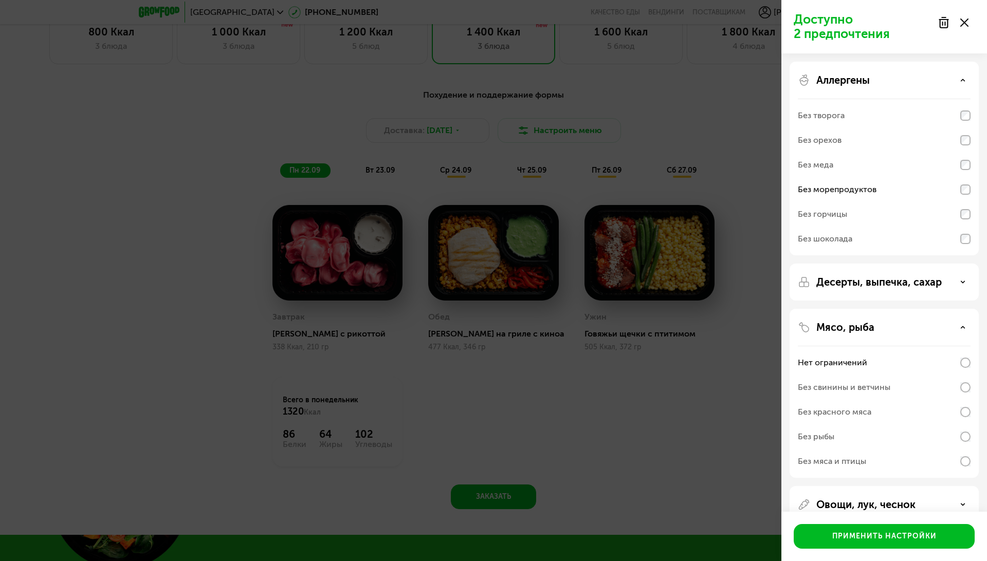
click at [818, 436] on div "Без рыбы" at bounding box center [816, 437] width 36 height 12
click at [869, 80] on p "Аллергены" at bounding box center [842, 80] width 53 height 12
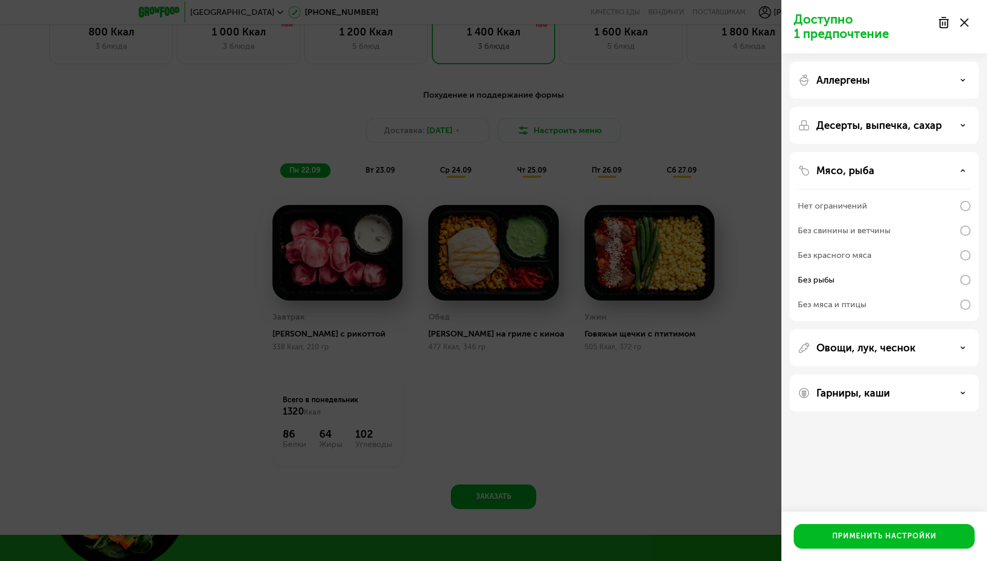
click at [847, 344] on p "Овощи, лук, чеснок" at bounding box center [865, 348] width 99 height 12
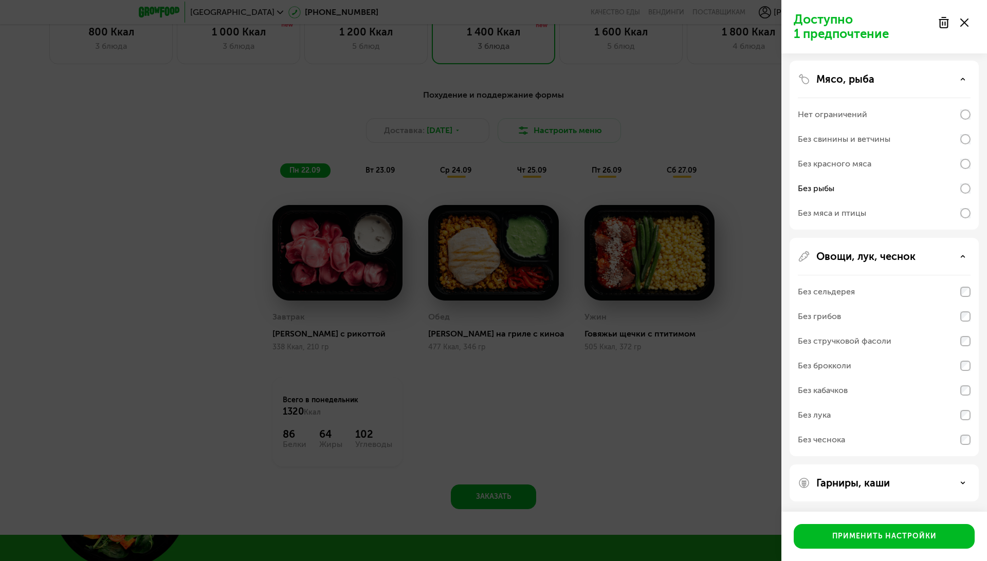
scroll to position [91, 0]
click at [847, 261] on p "Овощи, лук, чеснок" at bounding box center [865, 256] width 99 height 12
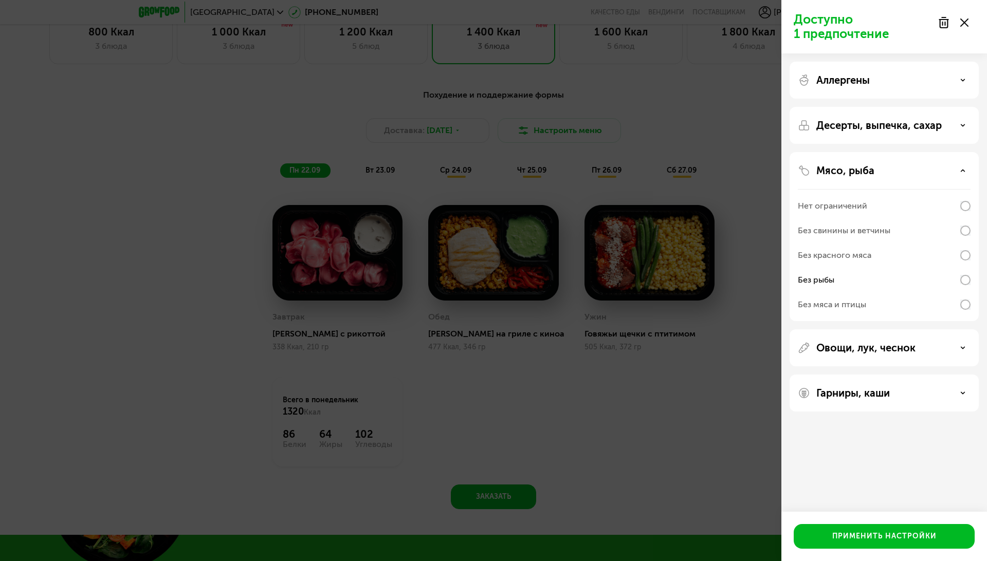
click at [844, 393] on p "Гарниры, каши" at bounding box center [852, 393] width 73 height 12
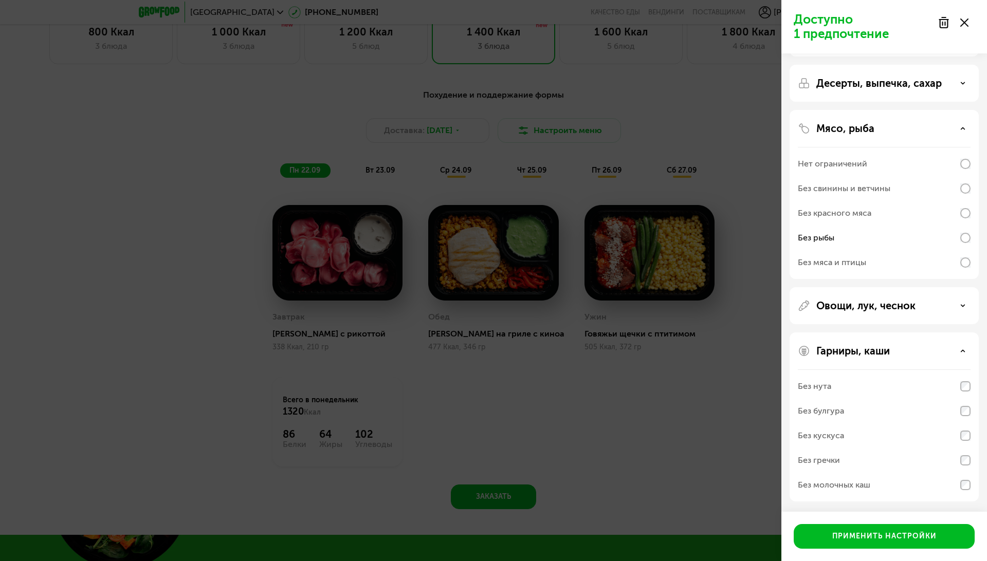
scroll to position [42, 0]
click at [863, 488] on div "Без молочных каш" at bounding box center [834, 485] width 72 height 12
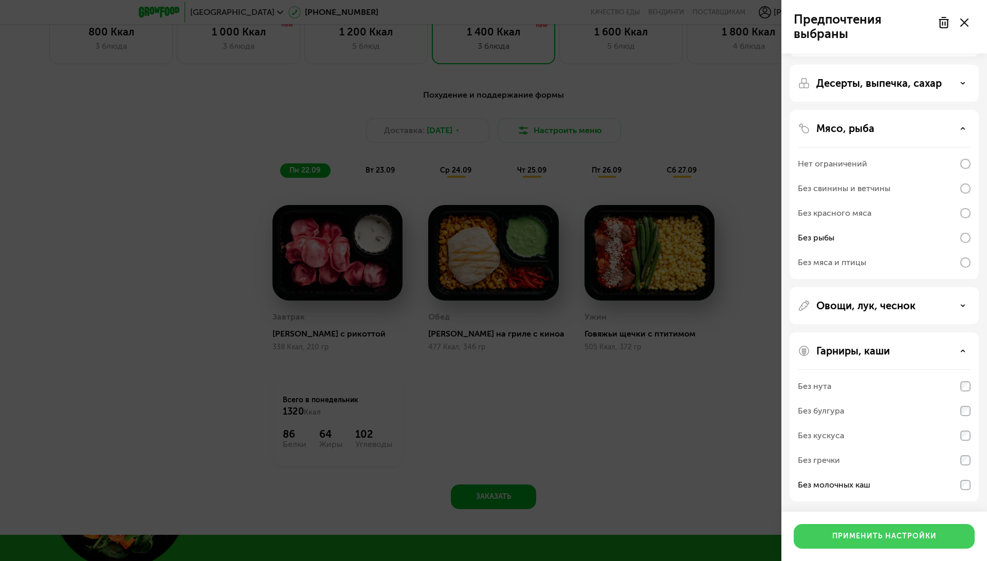
click at [854, 540] on div "Применить настройки" at bounding box center [884, 536] width 104 height 10
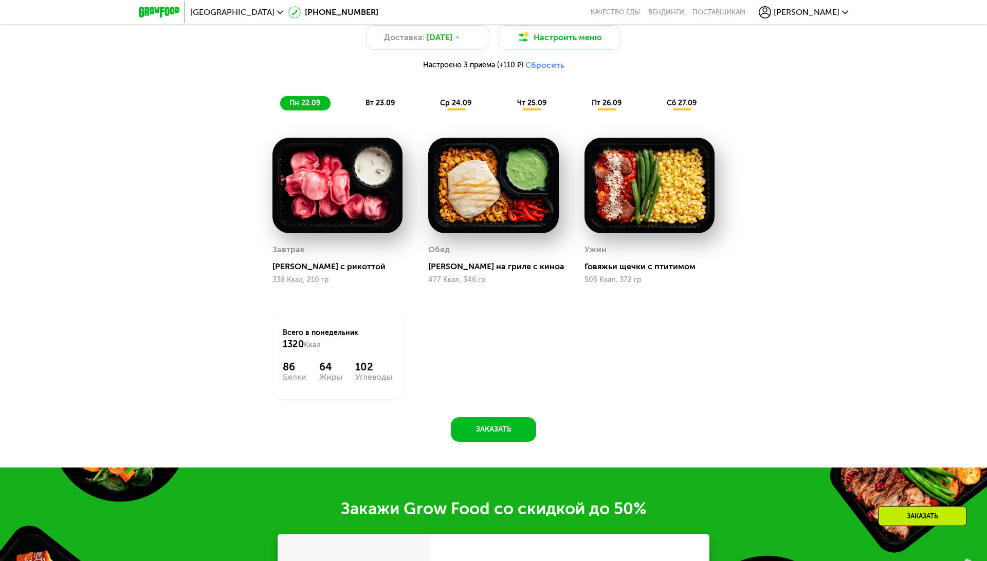
scroll to position [950, 0]
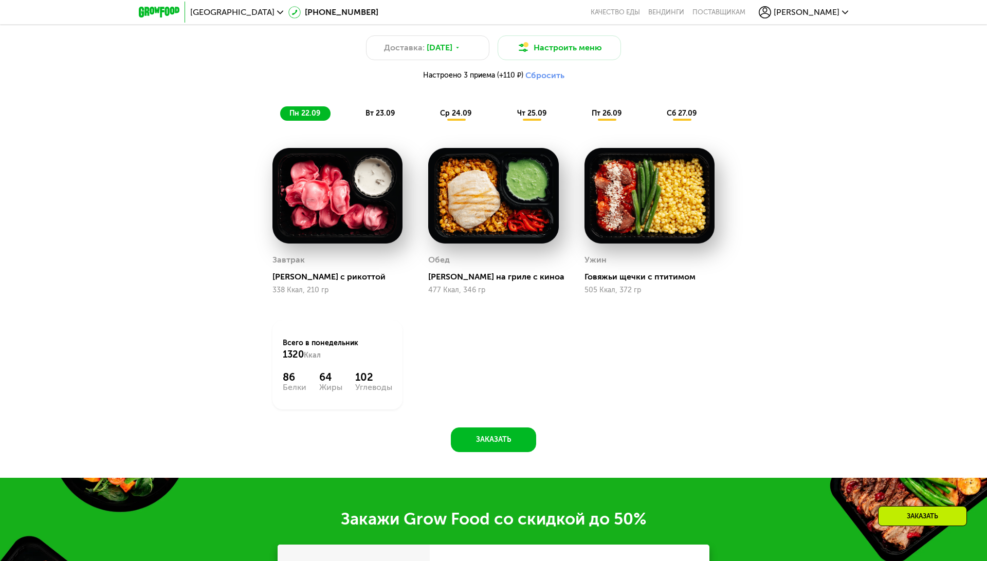
click at [306, 215] on img at bounding box center [337, 196] width 130 height 96
click at [488, 447] on button "Заказать" at bounding box center [493, 440] width 85 height 25
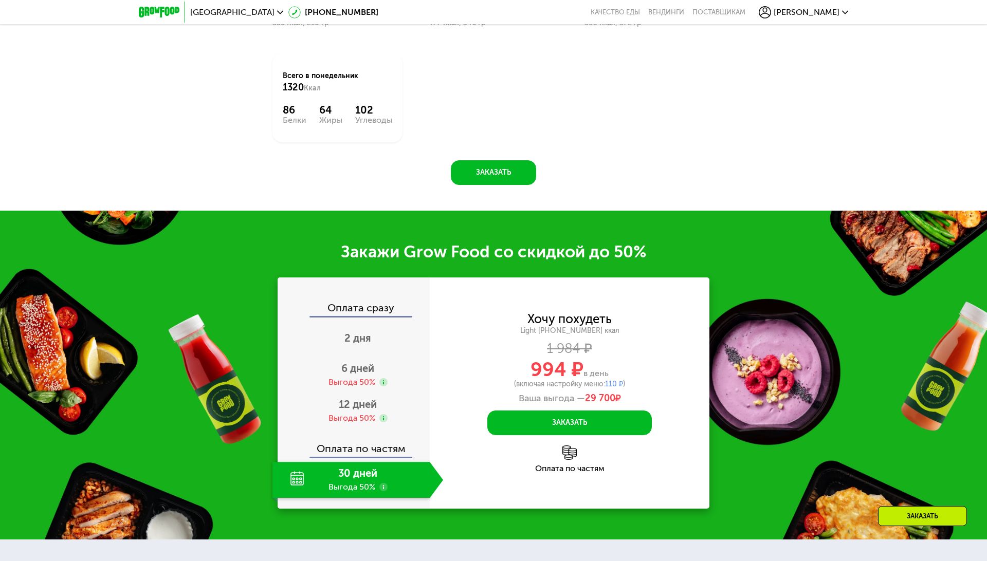
scroll to position [1218, 0]
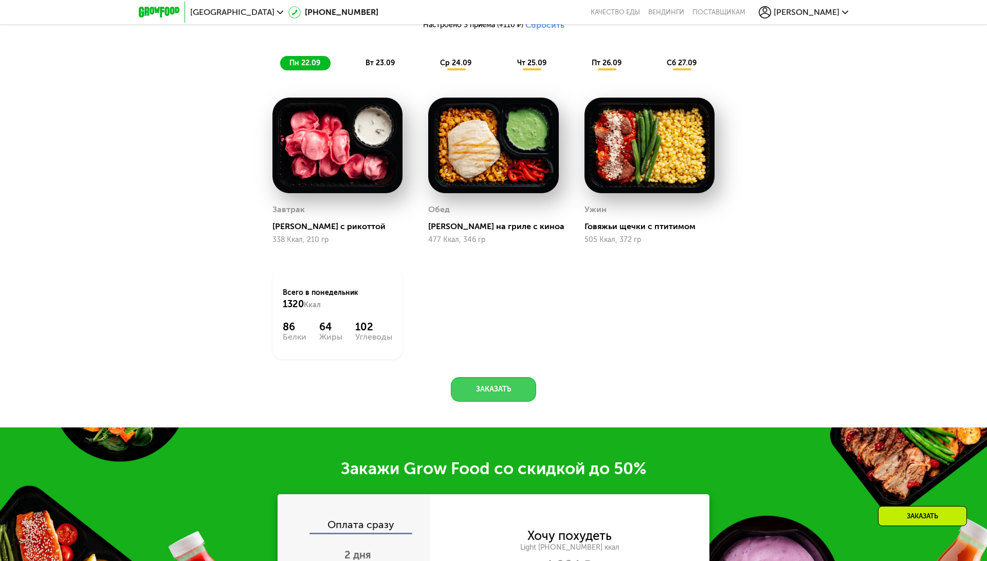
click at [510, 390] on button "Заказать" at bounding box center [493, 389] width 85 height 25
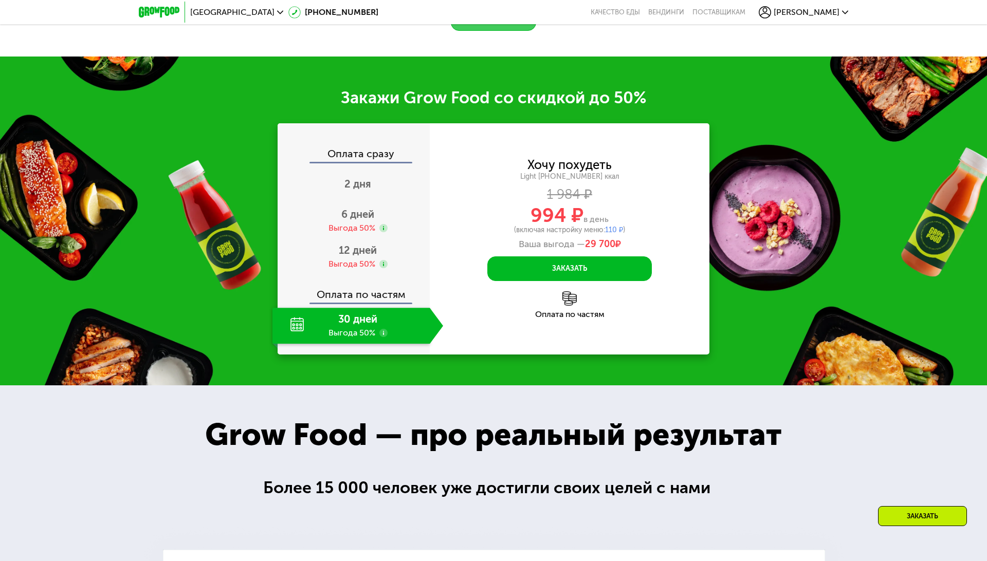
scroll to position [1427, 0]
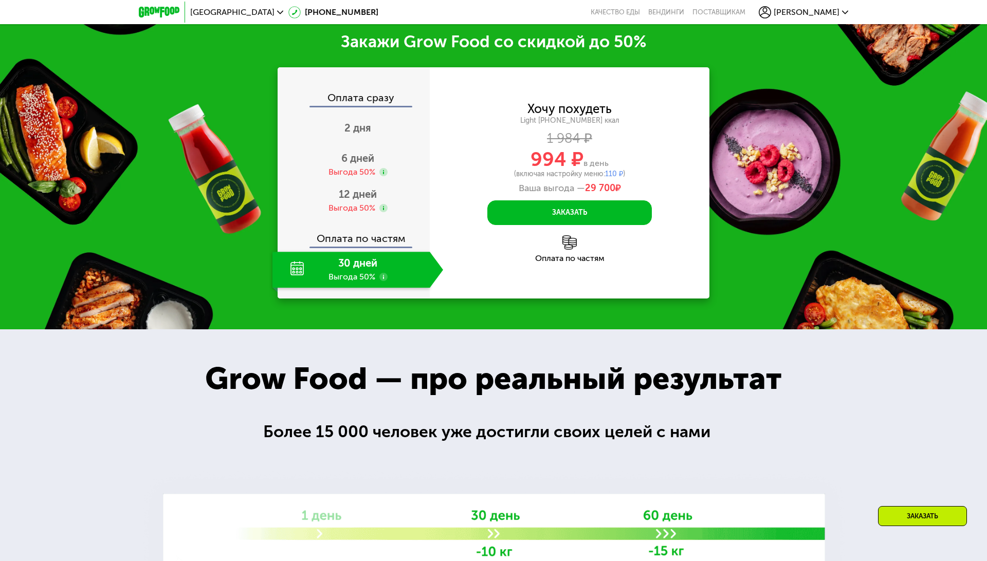
click at [384, 282] on div "30 дней Выгода 50%" at bounding box center [350, 270] width 157 height 36
click at [375, 263] on div "30 дней Выгода 50%" at bounding box center [350, 270] width 157 height 36
click at [363, 237] on div "Оплата по частям" at bounding box center [354, 235] width 151 height 24
click at [358, 262] on div "30 дней Выгода 50%" at bounding box center [350, 270] width 157 height 36
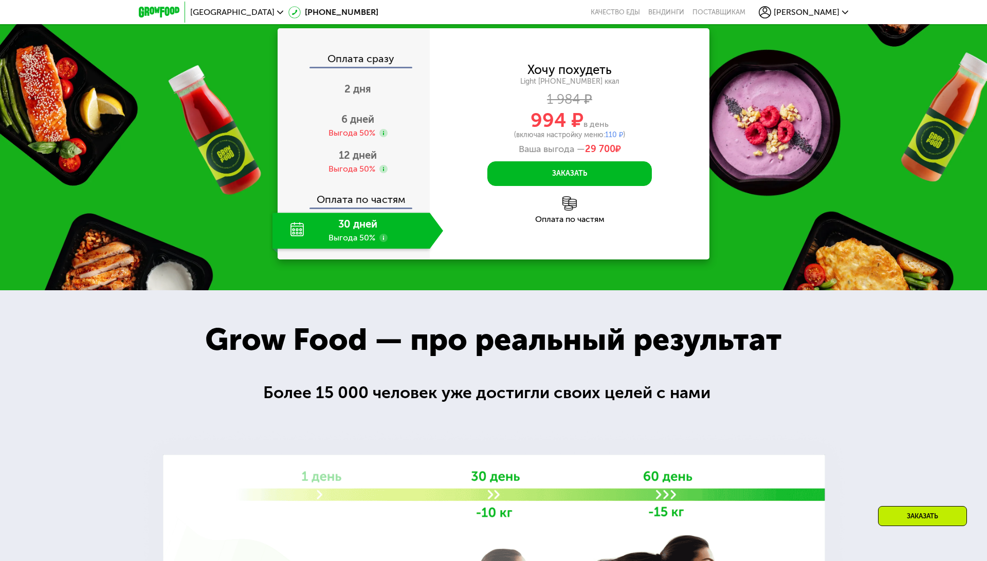
scroll to position [1467, 0]
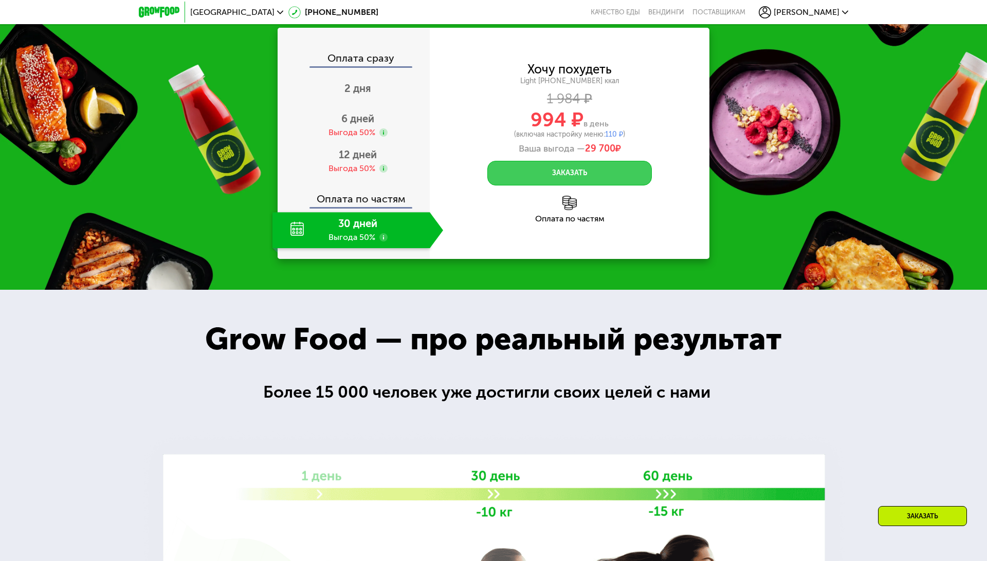
click at [545, 161] on button "Заказать" at bounding box center [569, 173] width 164 height 25
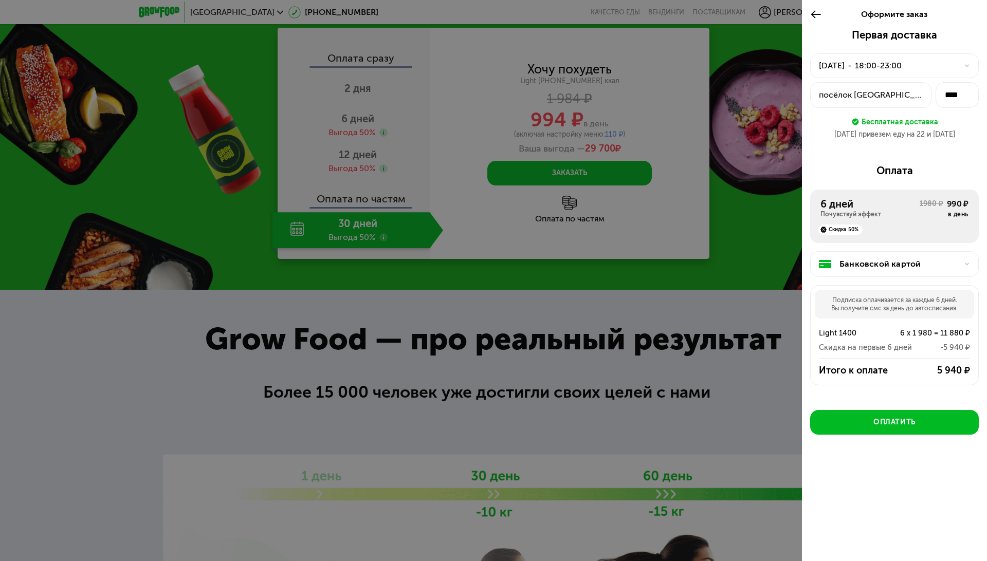
click at [883, 129] on div "[DATE] привезем еду на 22 и [DATE]" at bounding box center [894, 134] width 169 height 10
click at [887, 85] on button "посёлок [GEOGRAPHIC_DATA], [STREET_ADDRESS][PERSON_NAME]" at bounding box center [870, 95] width 121 height 26
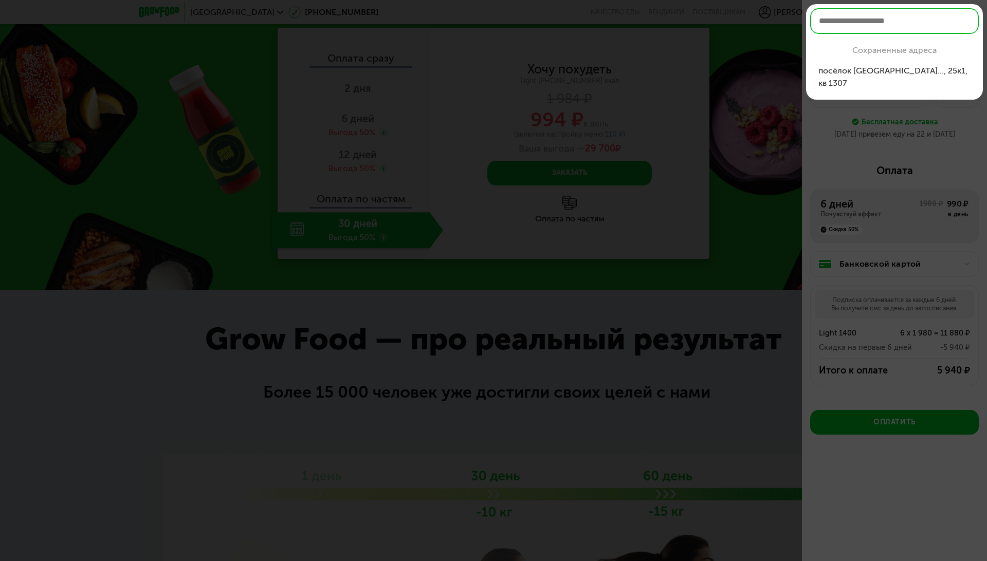
click at [878, 22] on input "text" at bounding box center [894, 21] width 169 height 26
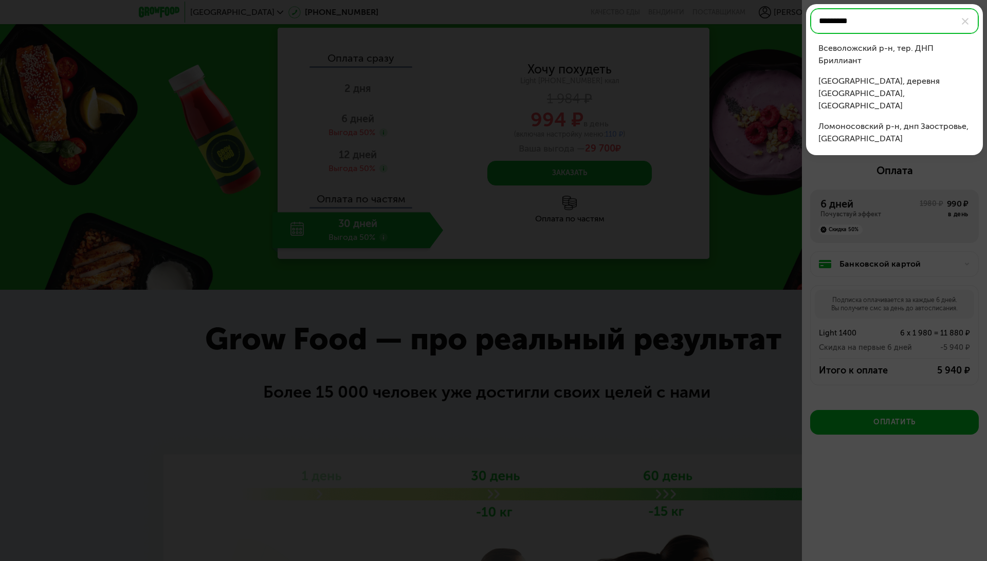
click at [852, 51] on div "Всеволожский р-н, тер. ДНП Бриллиант" at bounding box center [894, 54] width 152 height 25
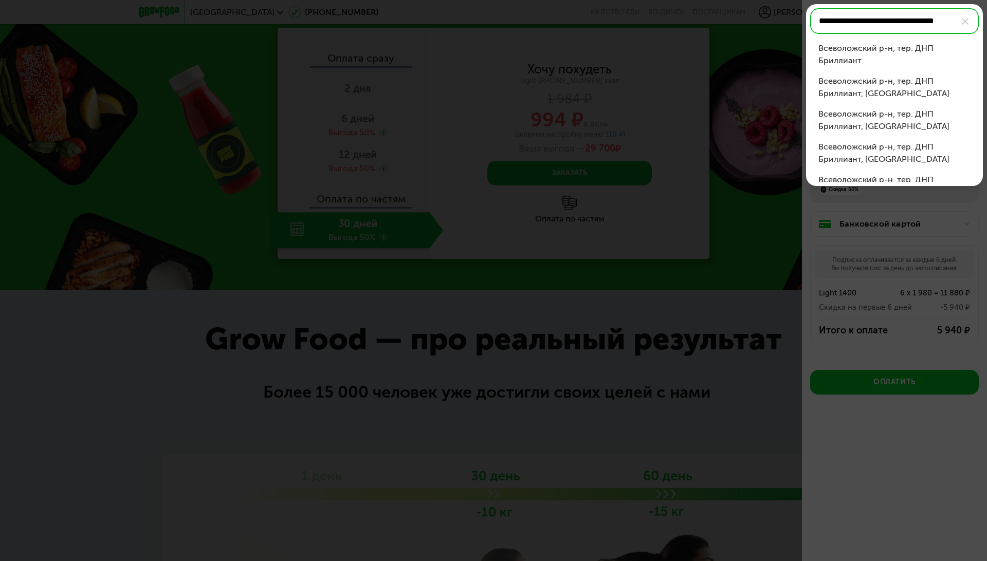
click at [844, 48] on div "Всеволожский р-н, тер. ДНП Бриллиант" at bounding box center [894, 54] width 152 height 25
click at [907, 19] on input "**********" at bounding box center [894, 21] width 169 height 26
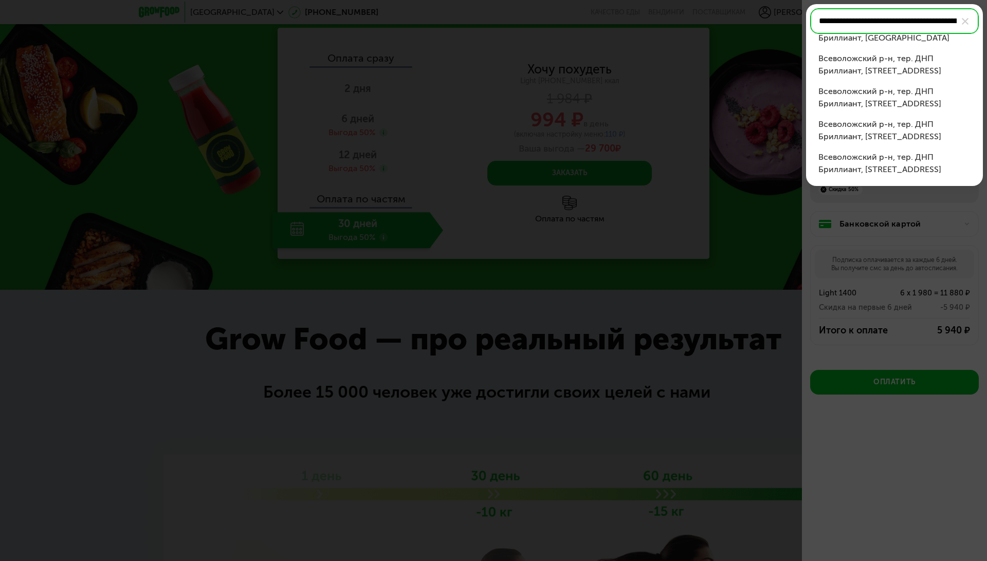
scroll to position [23, 0]
click at [862, 159] on div "Всеволожский р-н, тер. ДНП Бриллиант, [STREET_ADDRESS]" at bounding box center [894, 163] width 152 height 25
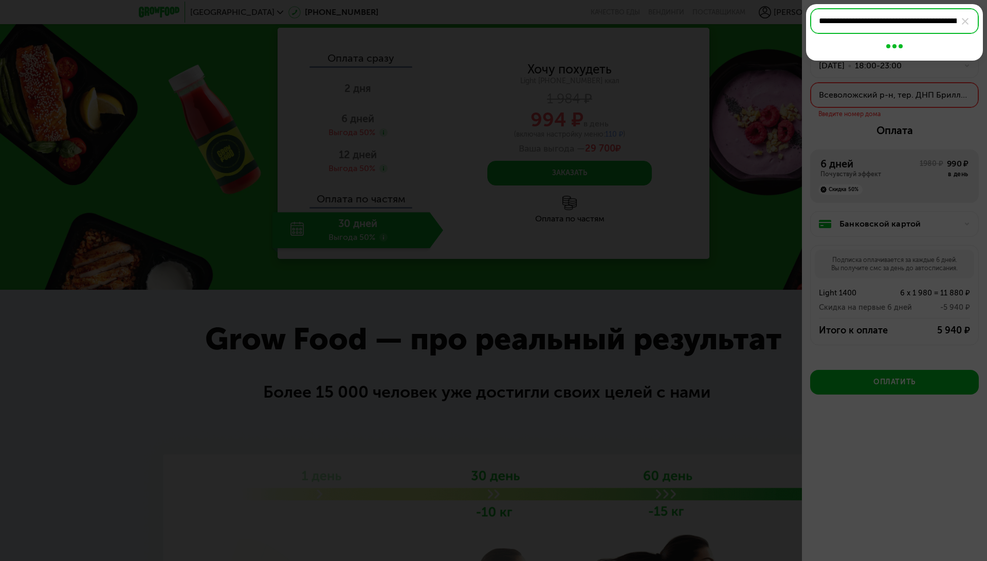
scroll to position [0, 0]
type input "**********"
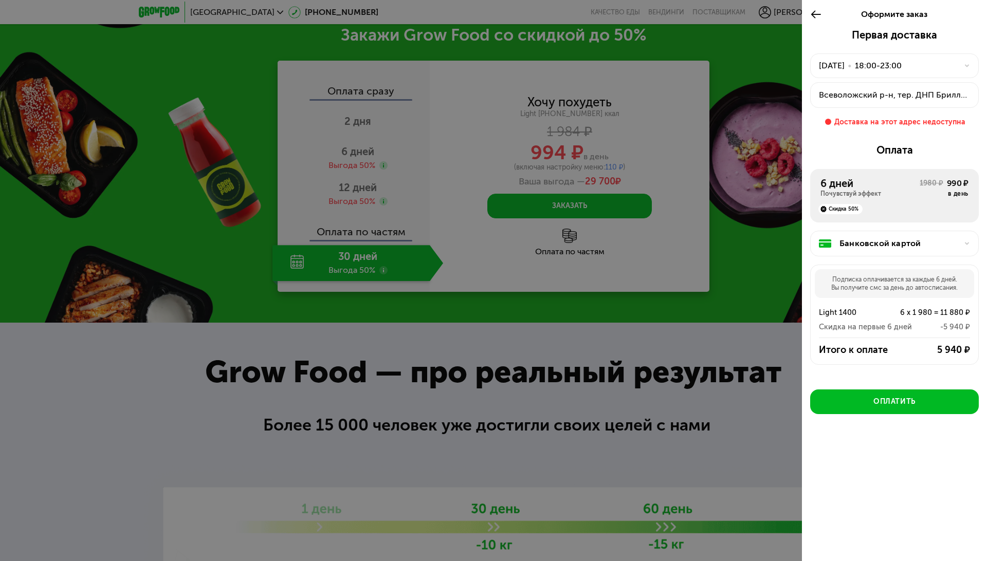
scroll to position [1426, 0]
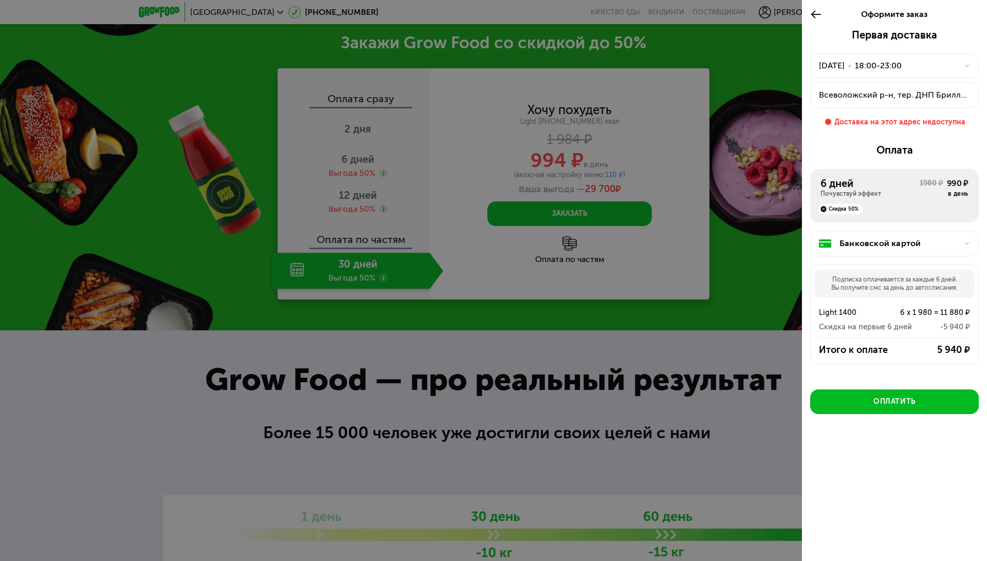
click at [629, 127] on div at bounding box center [493, 280] width 987 height 561
click at [813, 9] on icon at bounding box center [816, 14] width 12 height 12
